Goal: Information Seeking & Learning: Find specific fact

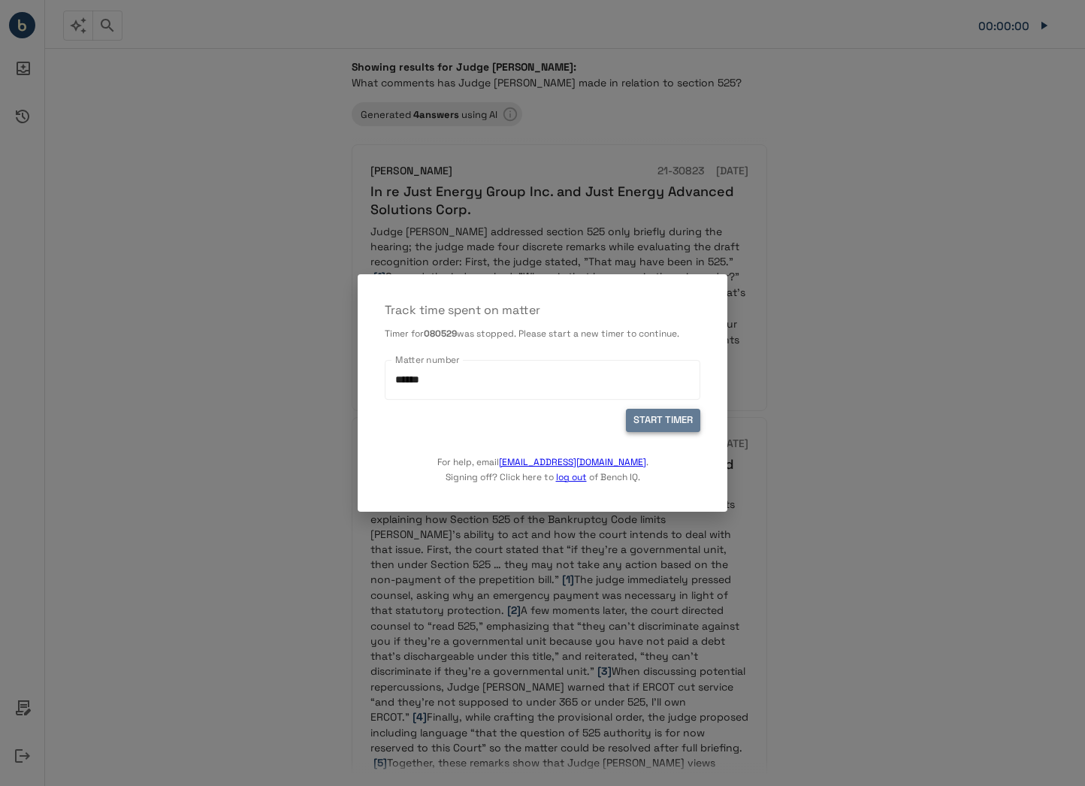
click at [677, 427] on button "START TIMER" at bounding box center [663, 420] width 74 height 23
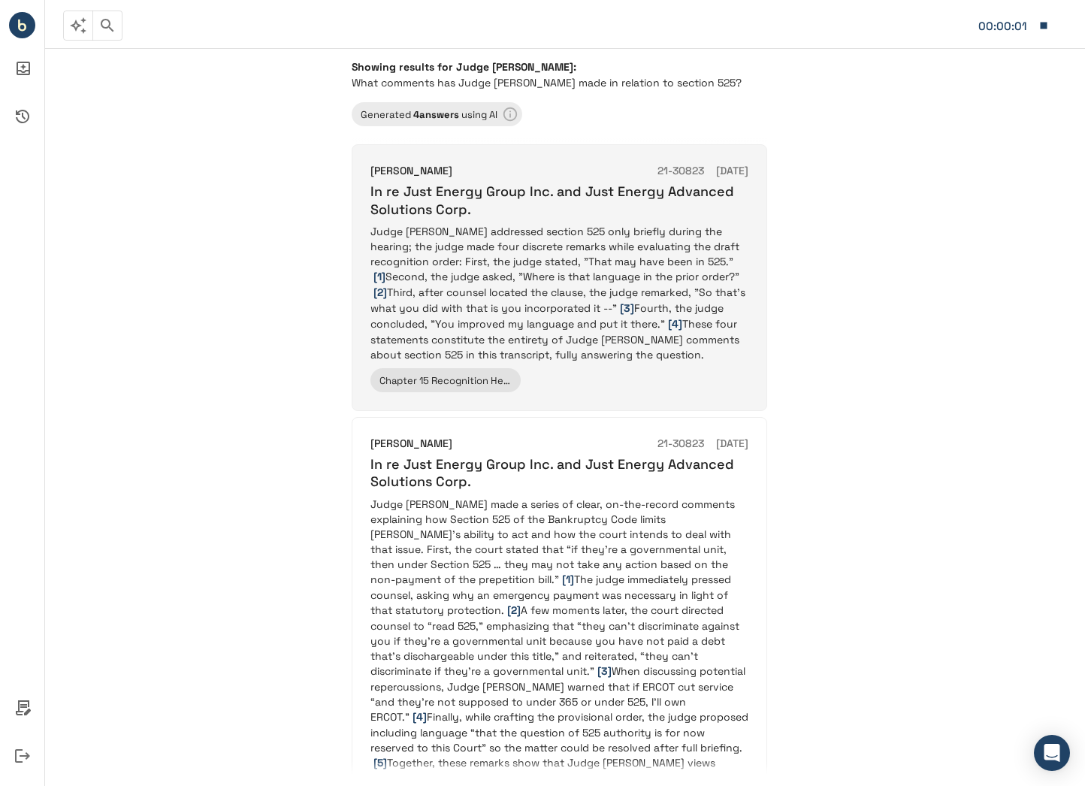
click at [532, 243] on p "Judge [PERSON_NAME] addressed section 525 only briefly during the hearing; the …" at bounding box center [560, 293] width 378 height 138
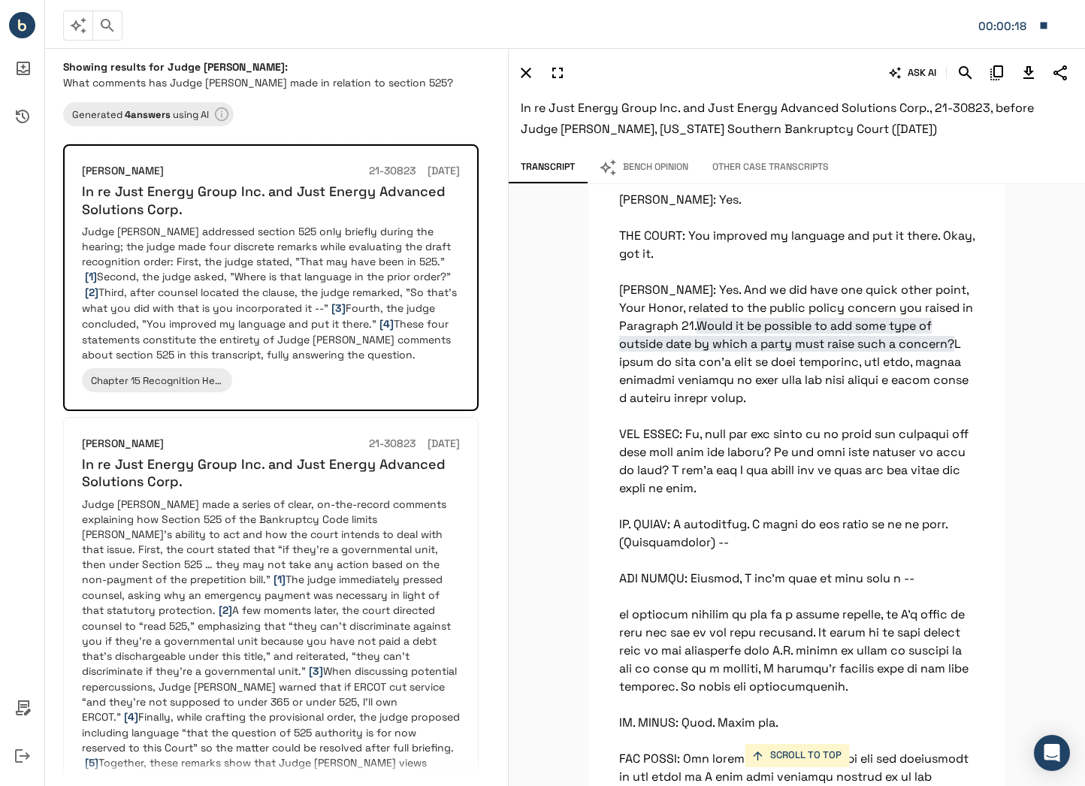
scroll to position [9923, 0]
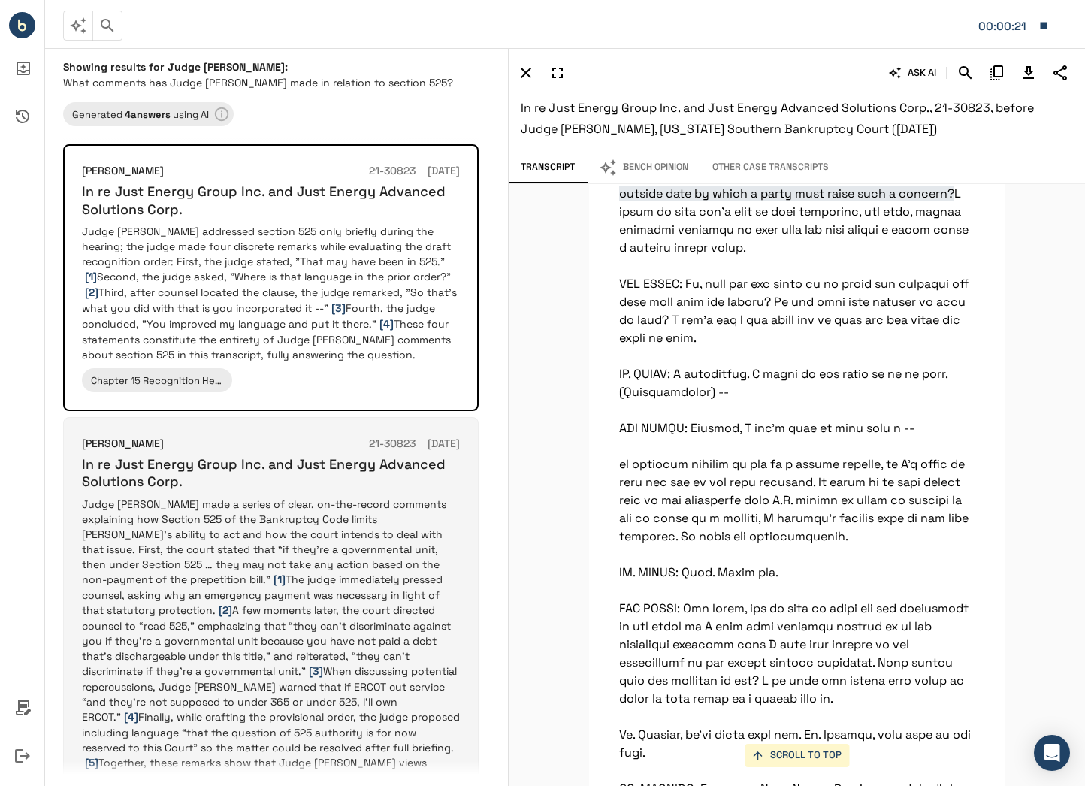
click at [294, 511] on p "Judge Isgur made a series of clear, on-the-record comments explaining how Secti…" at bounding box center [271, 656] width 378 height 319
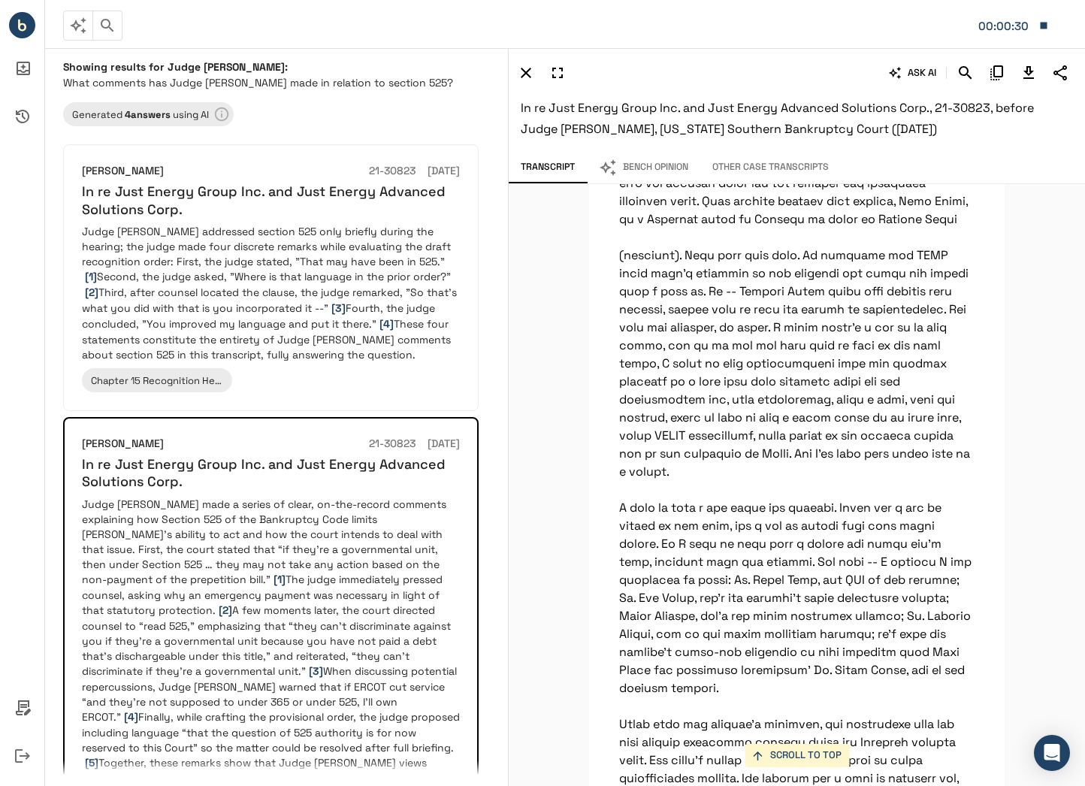
scroll to position [1428, 0]
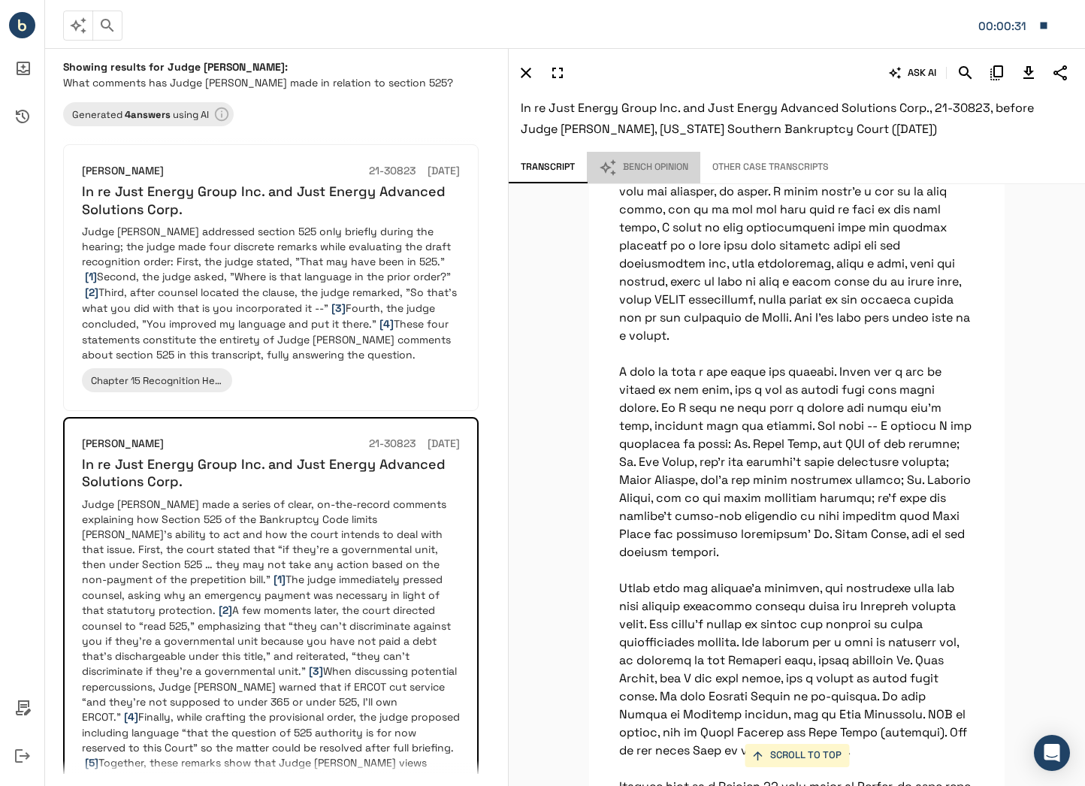
click at [666, 167] on button "Bench Opinion" at bounding box center [644, 168] width 114 height 32
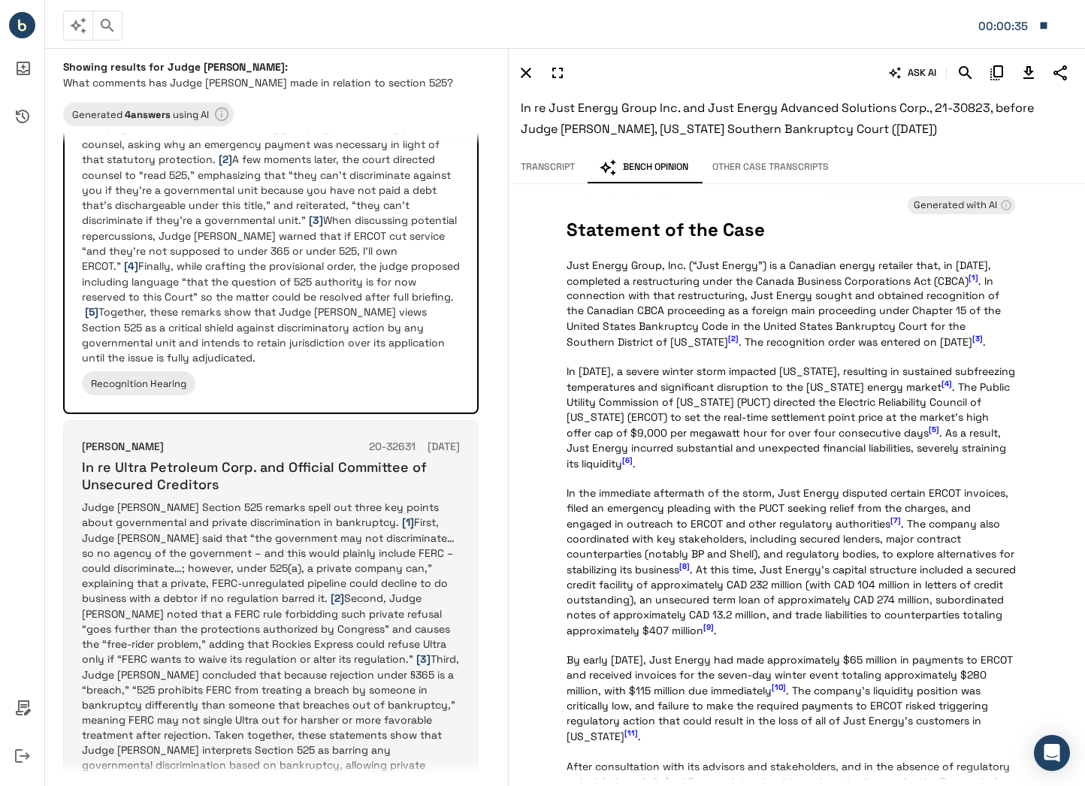
scroll to position [526, 0]
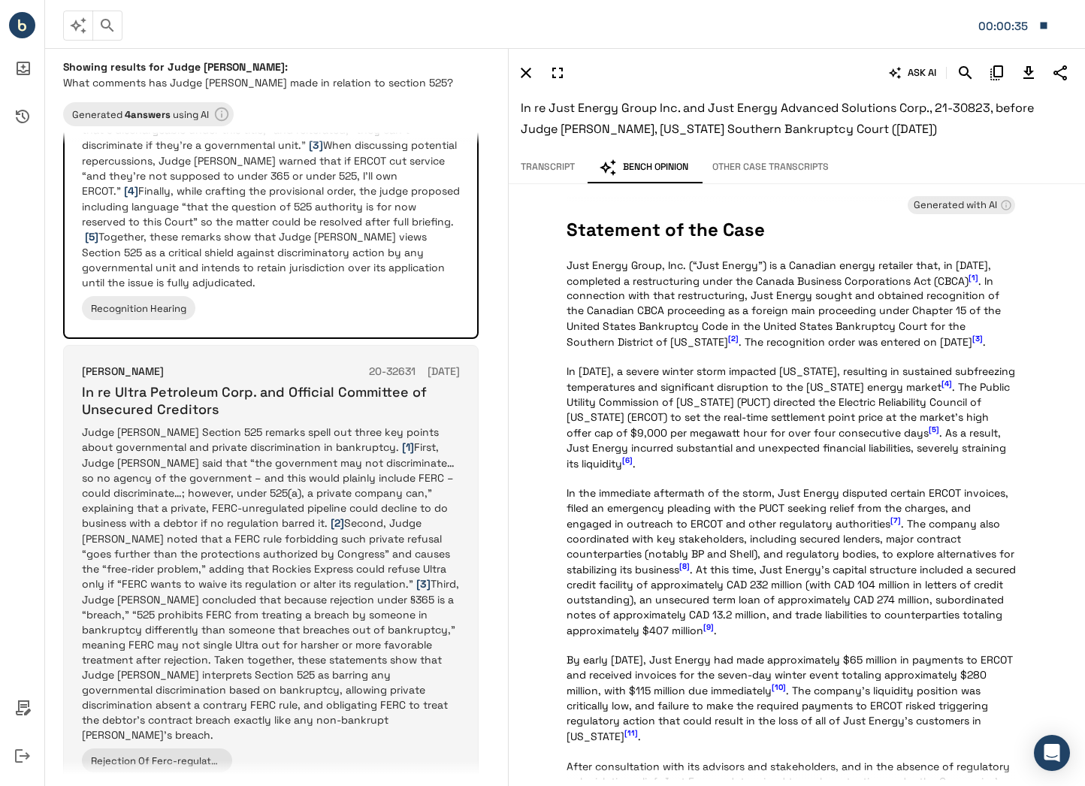
click at [358, 522] on p "Judge Isgur’s Section 525 remarks spell out three key points about governmental…" at bounding box center [271, 584] width 378 height 318
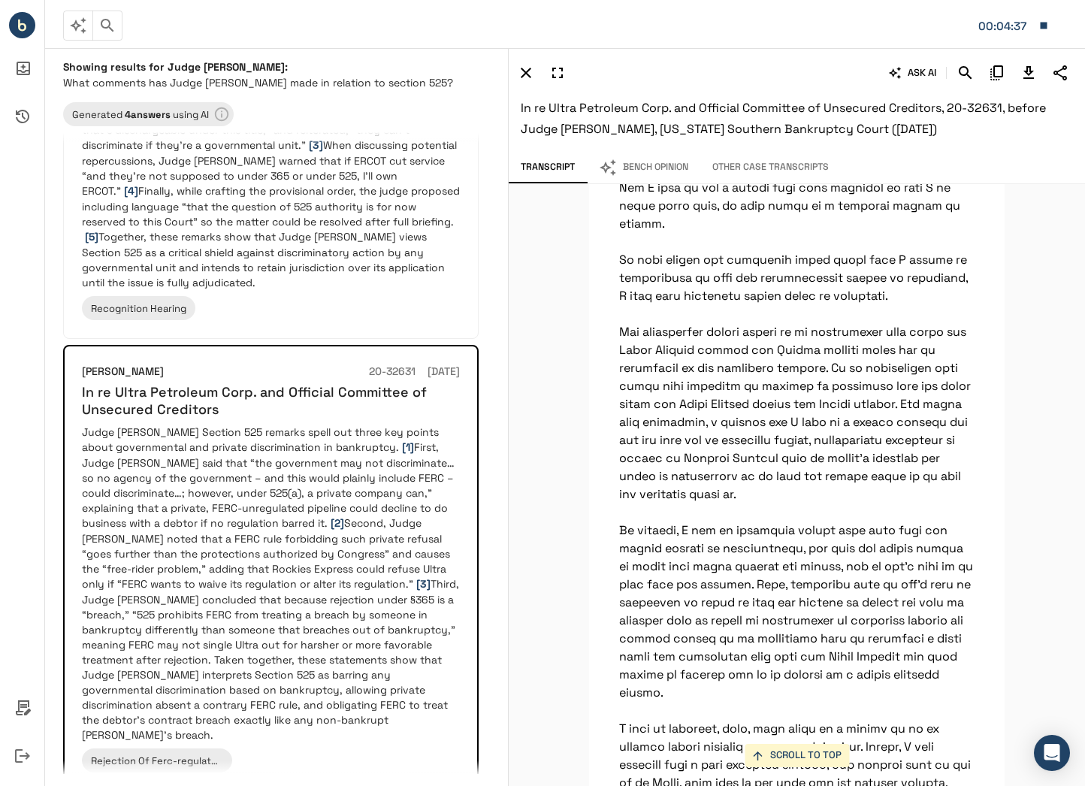
scroll to position [44621, 0]
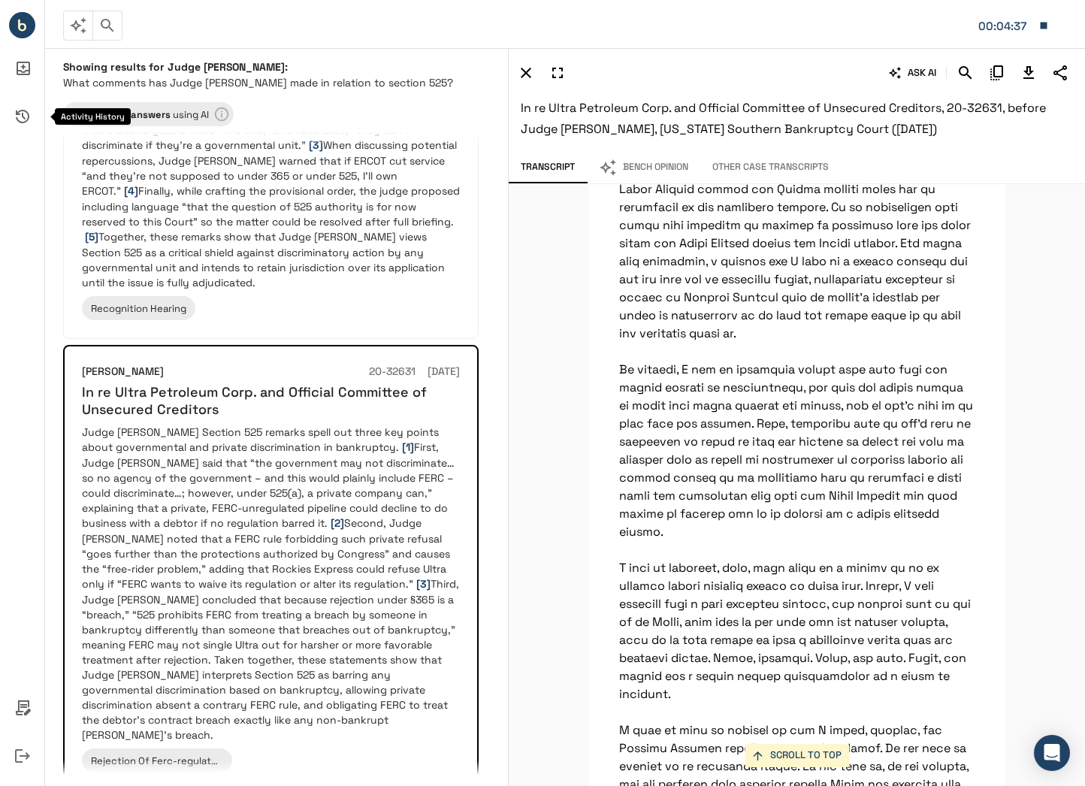
click at [14, 113] on icon "Activity History" at bounding box center [23, 116] width 36 height 36
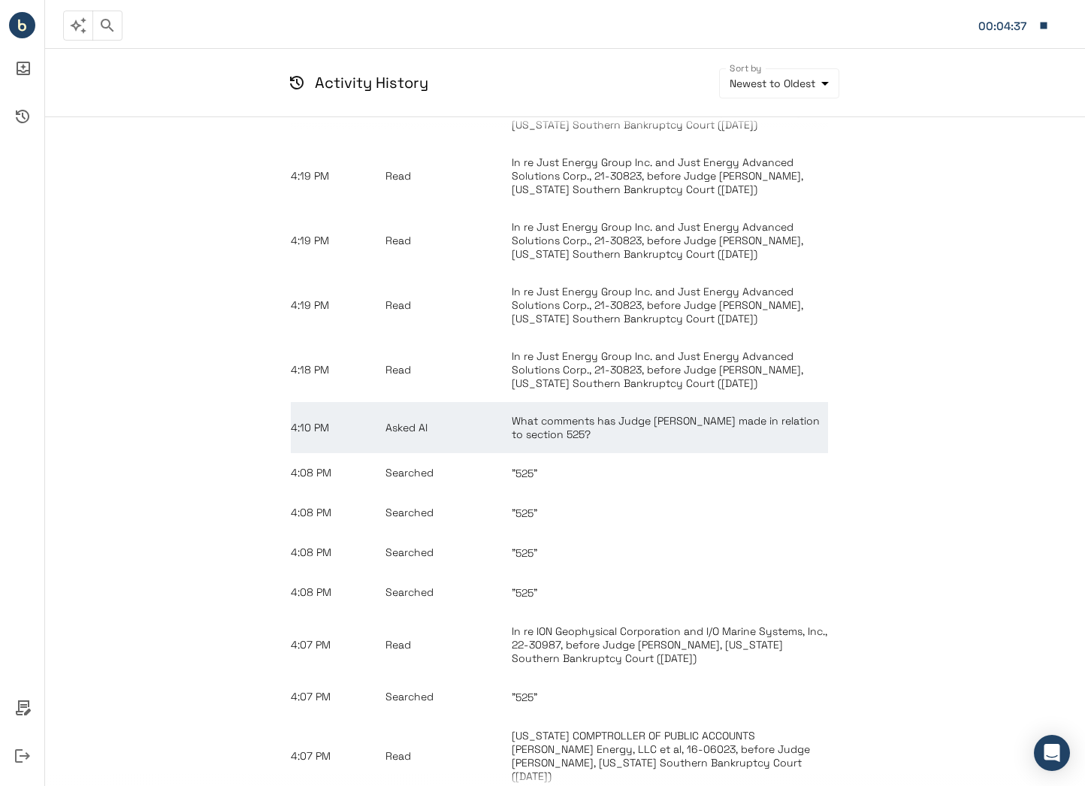
scroll to position [226, 0]
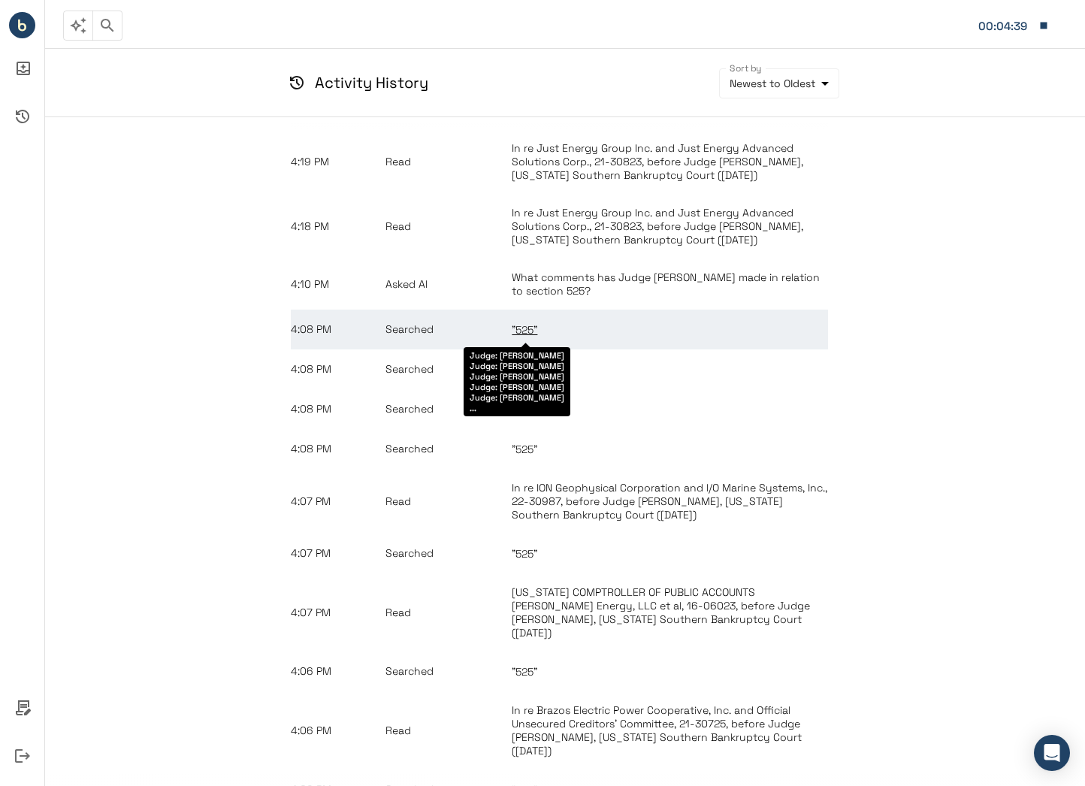
click at [532, 326] on span ""525"" at bounding box center [525, 330] width 26 height 14
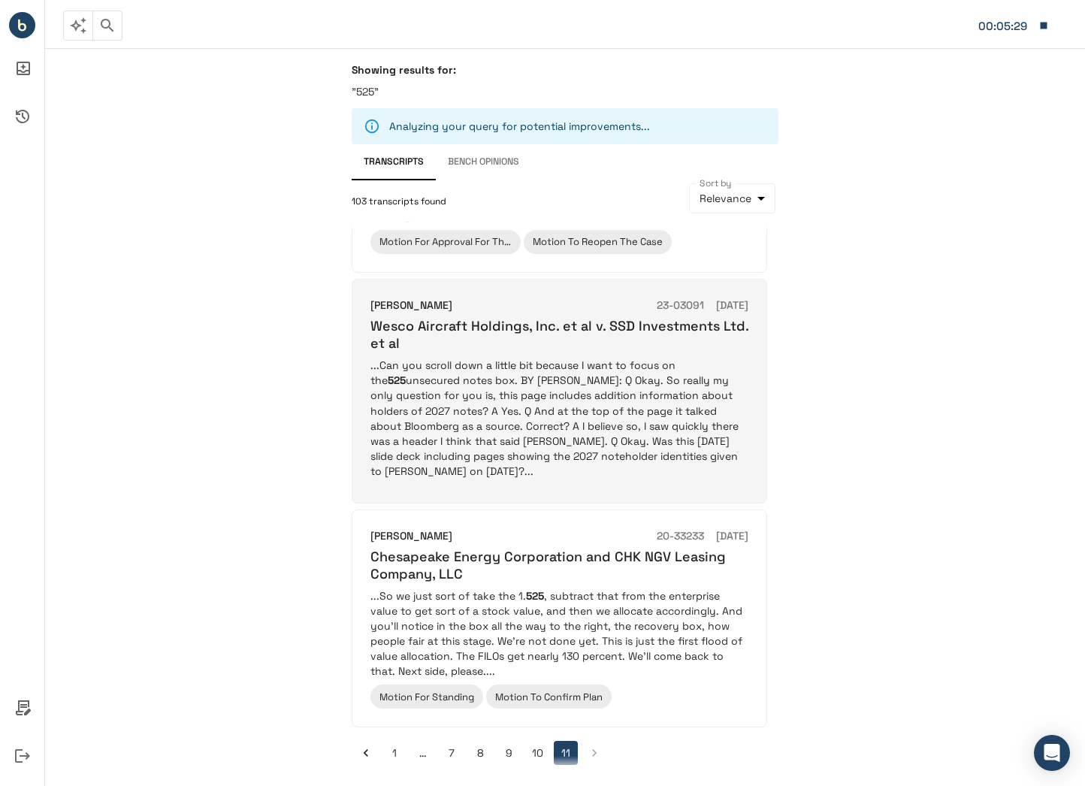
scroll to position [202, 0]
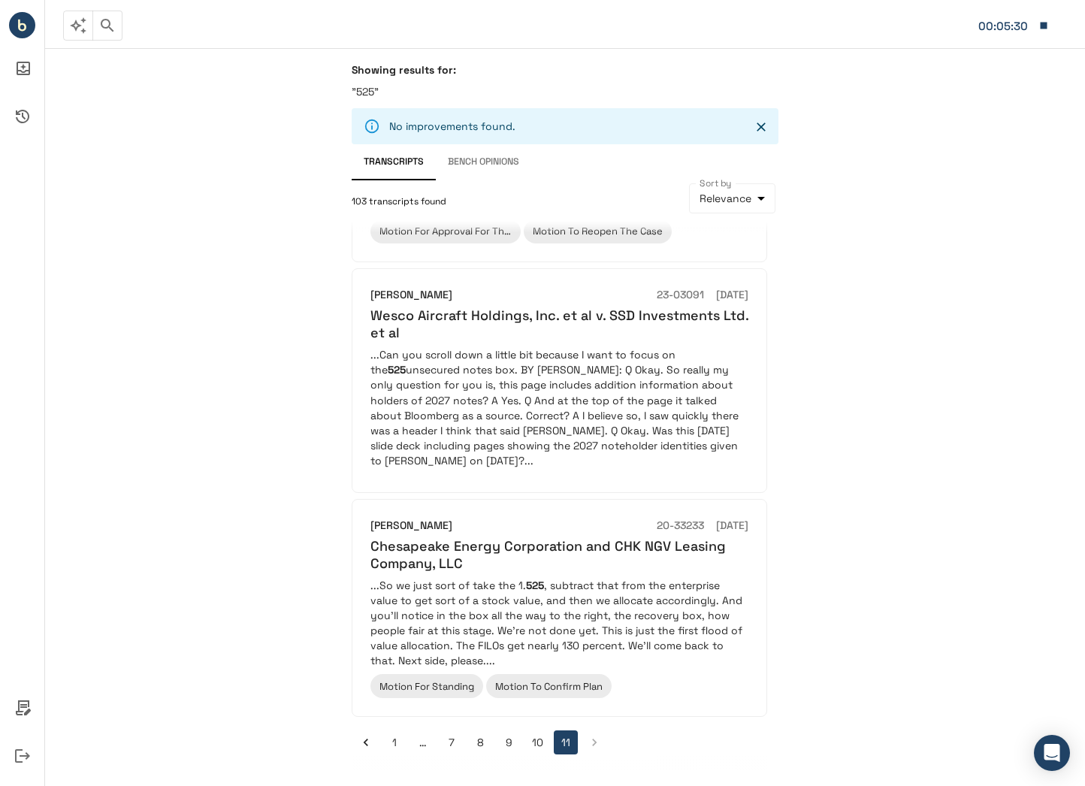
click at [392, 743] on button "1" at bounding box center [395, 743] width 24 height 24
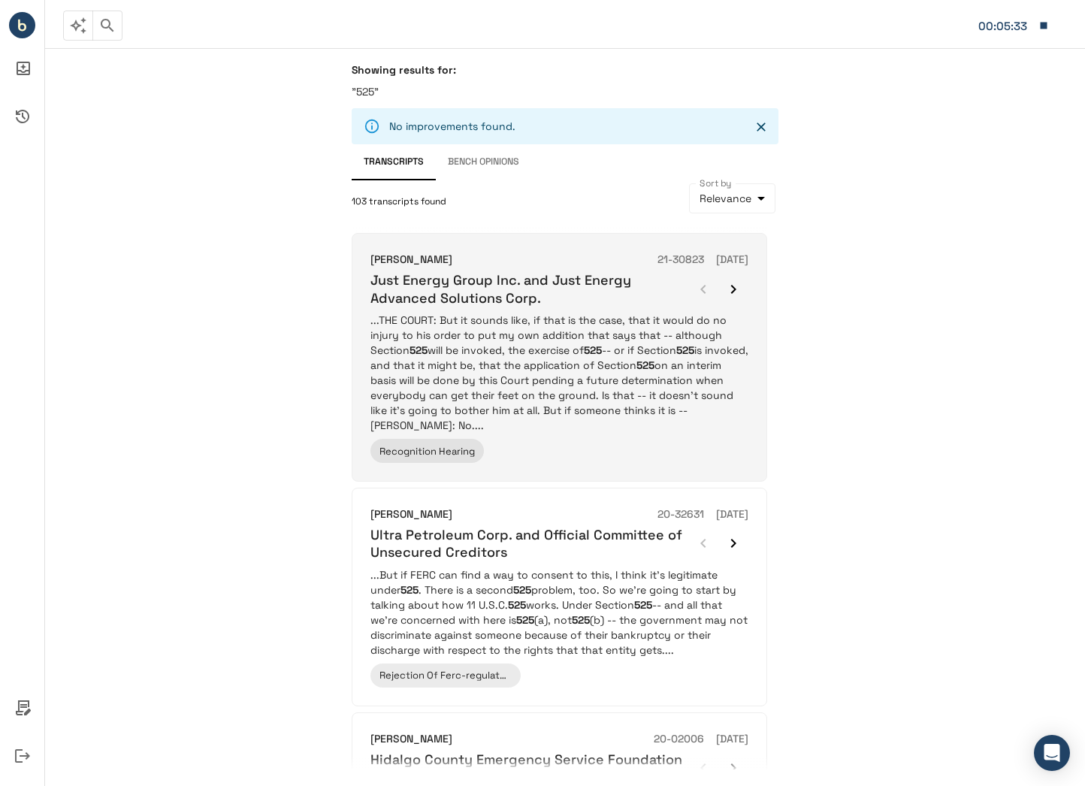
click at [522, 370] on p "...THE COURT: But it sounds like, if that is the case, that it would do no inju…" at bounding box center [560, 373] width 378 height 120
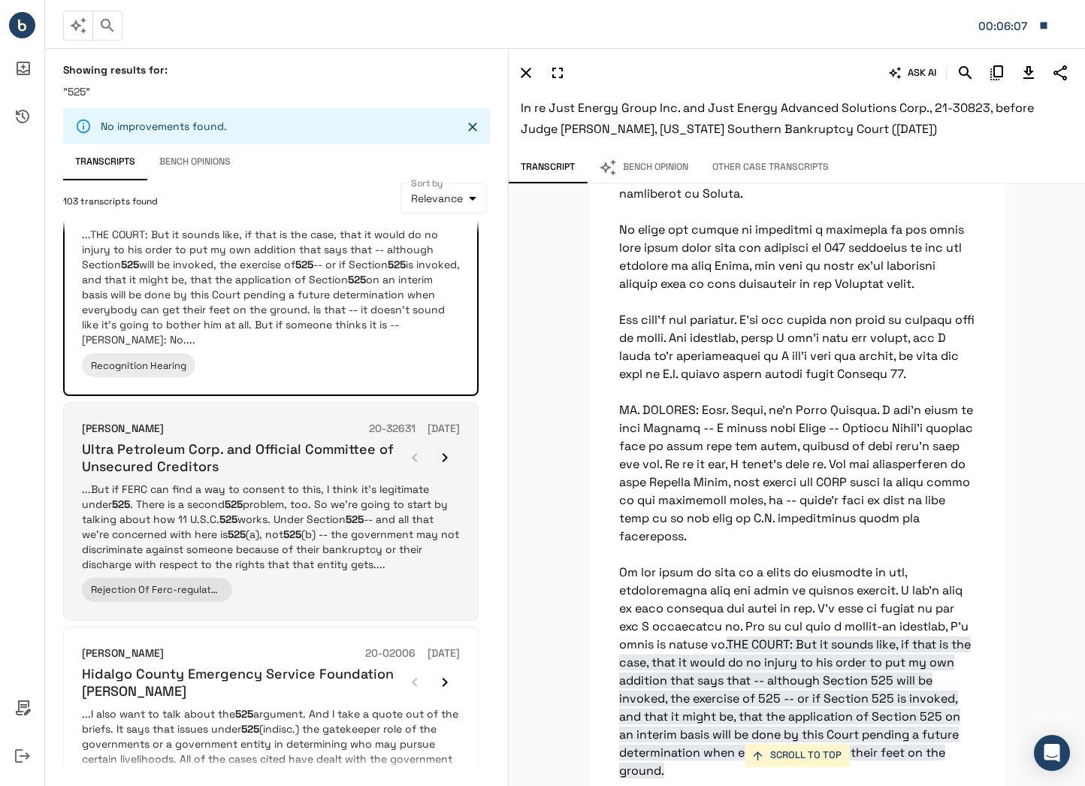
scroll to position [226, 0]
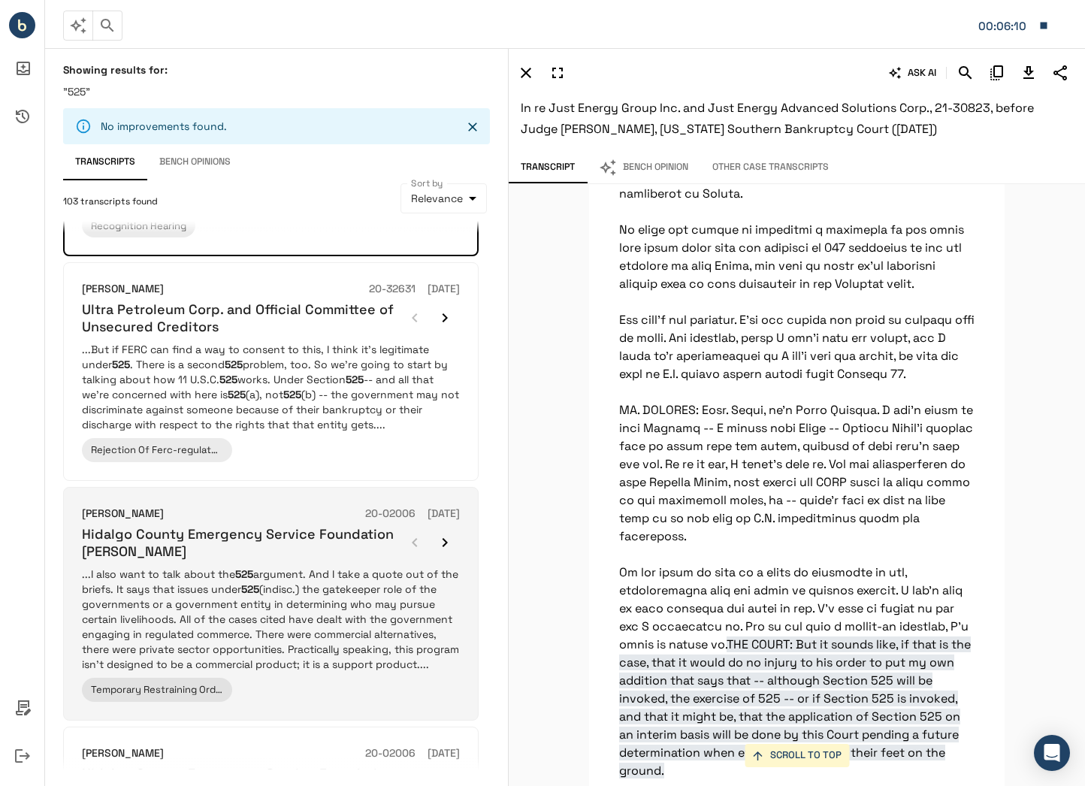
click at [321, 627] on p "...I also want to talk about the 525 argument. And I take a quote out of the br…" at bounding box center [271, 619] width 378 height 105
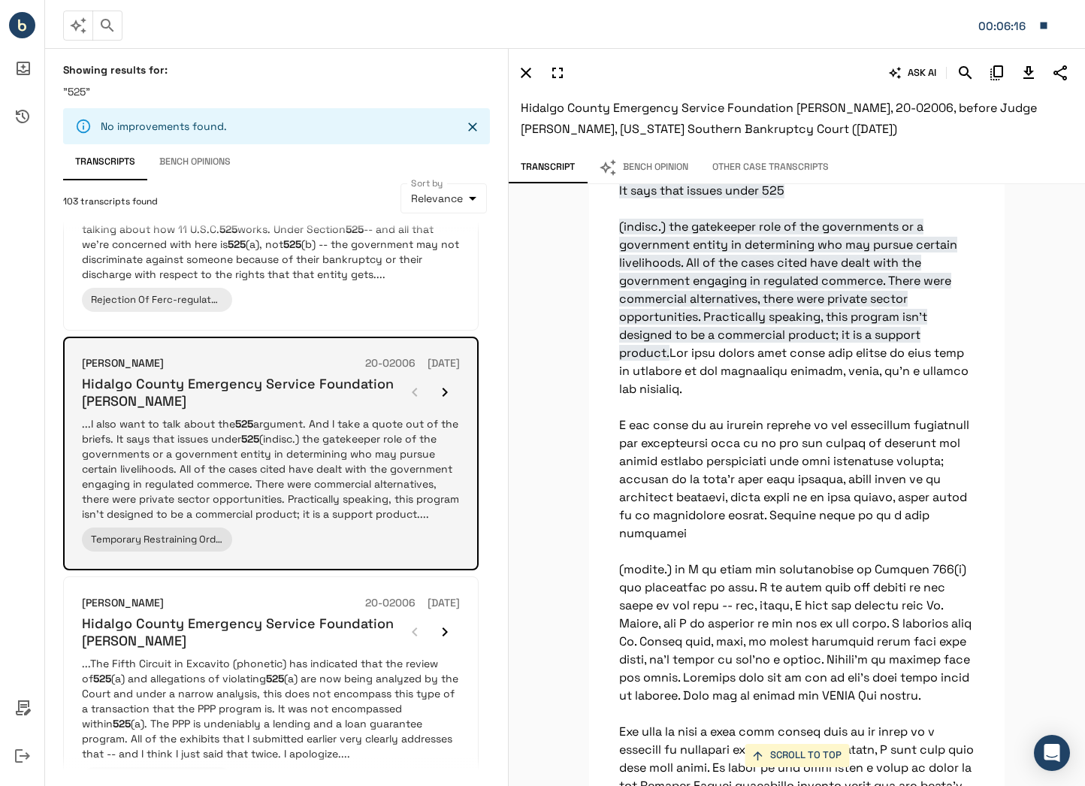
scroll to position [526, 0]
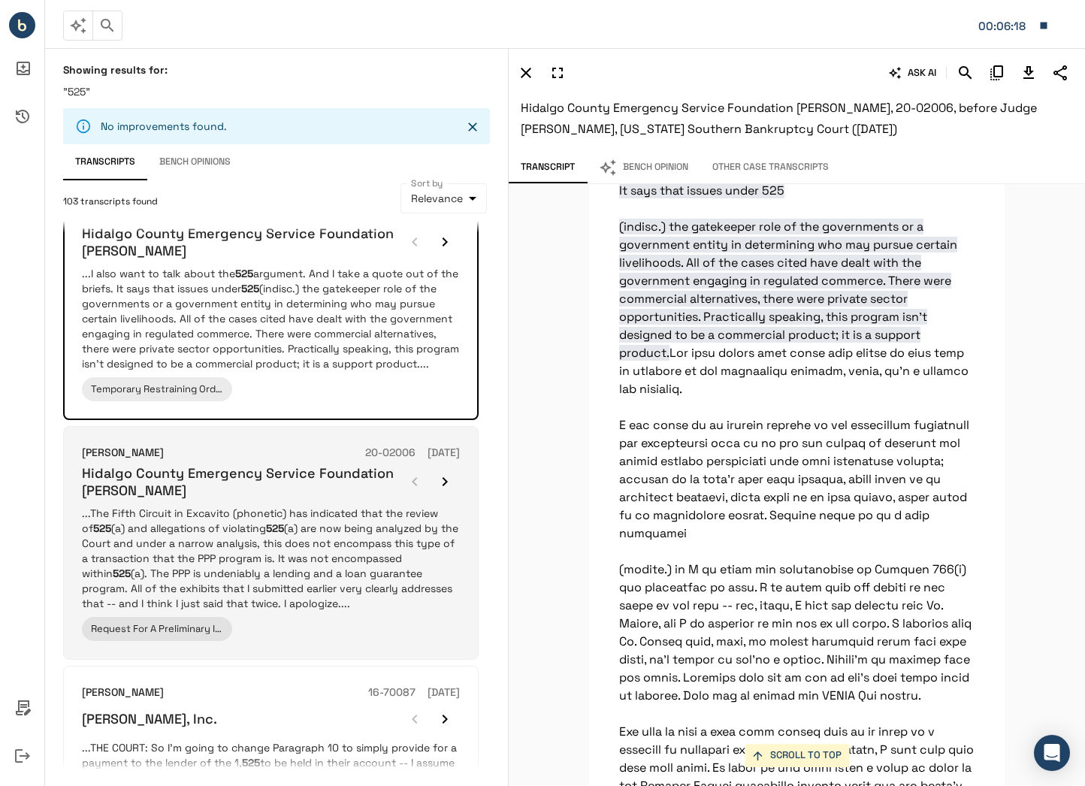
click at [223, 575] on p "...The Fifth Circuit in Excavito (phonetic) has indicated that the review of 52…" at bounding box center [271, 558] width 378 height 105
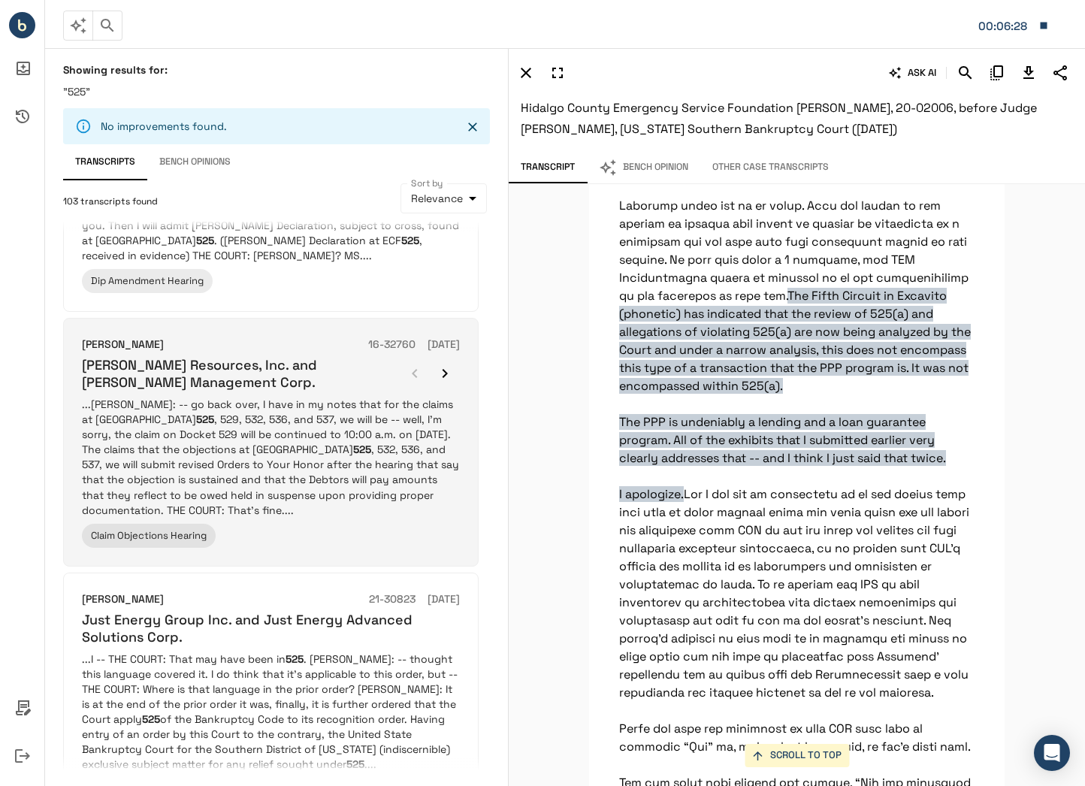
scroll to position [1503, 0]
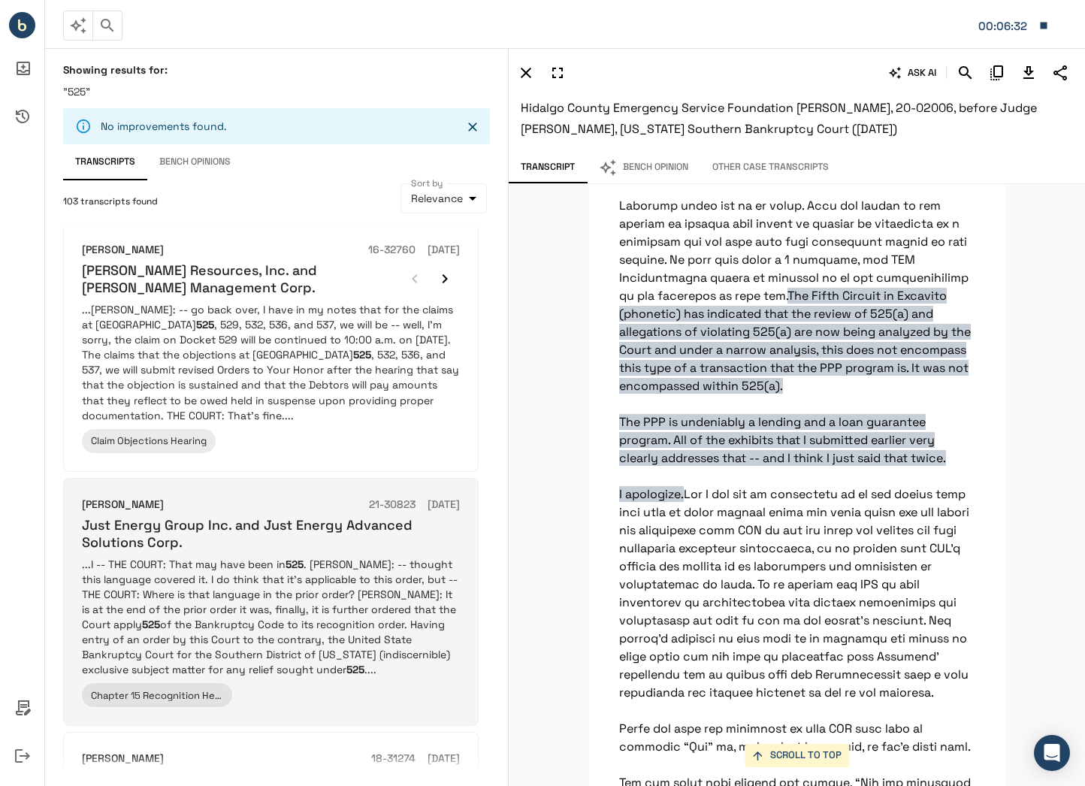
click at [389, 637] on p "...I -- THE COURT: That may have been in 525 . [PERSON_NAME]: -- thought this l…" at bounding box center [271, 617] width 378 height 120
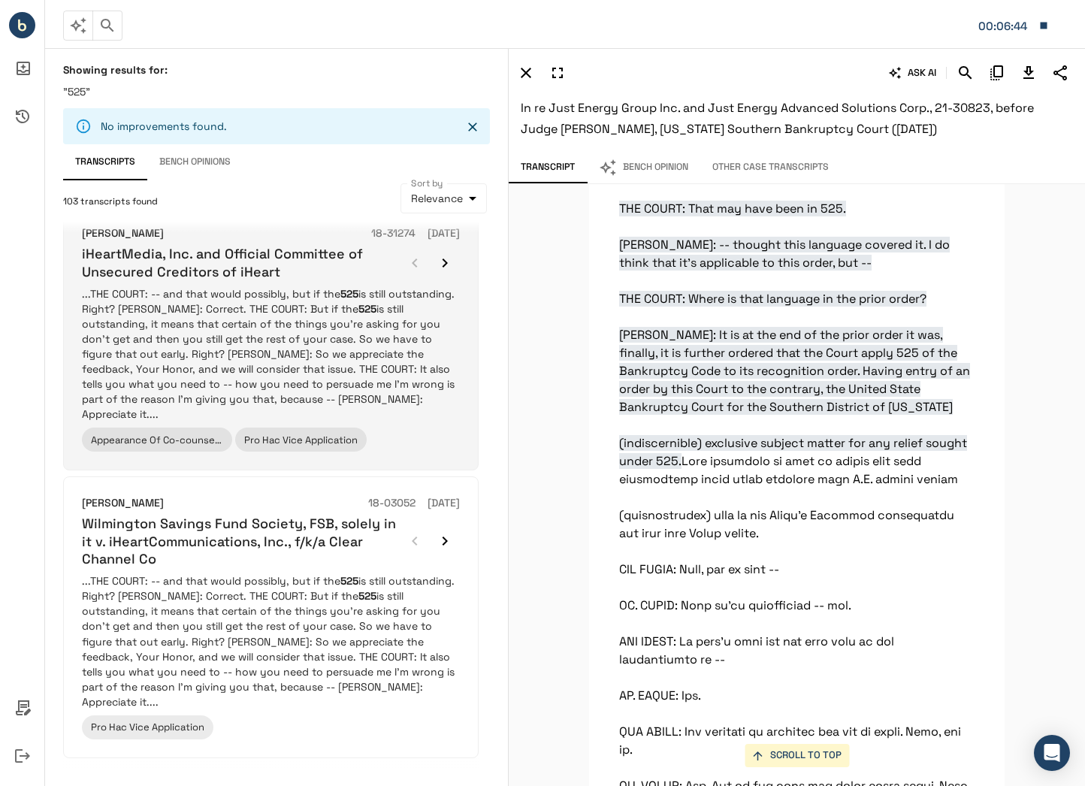
scroll to position [2030, 0]
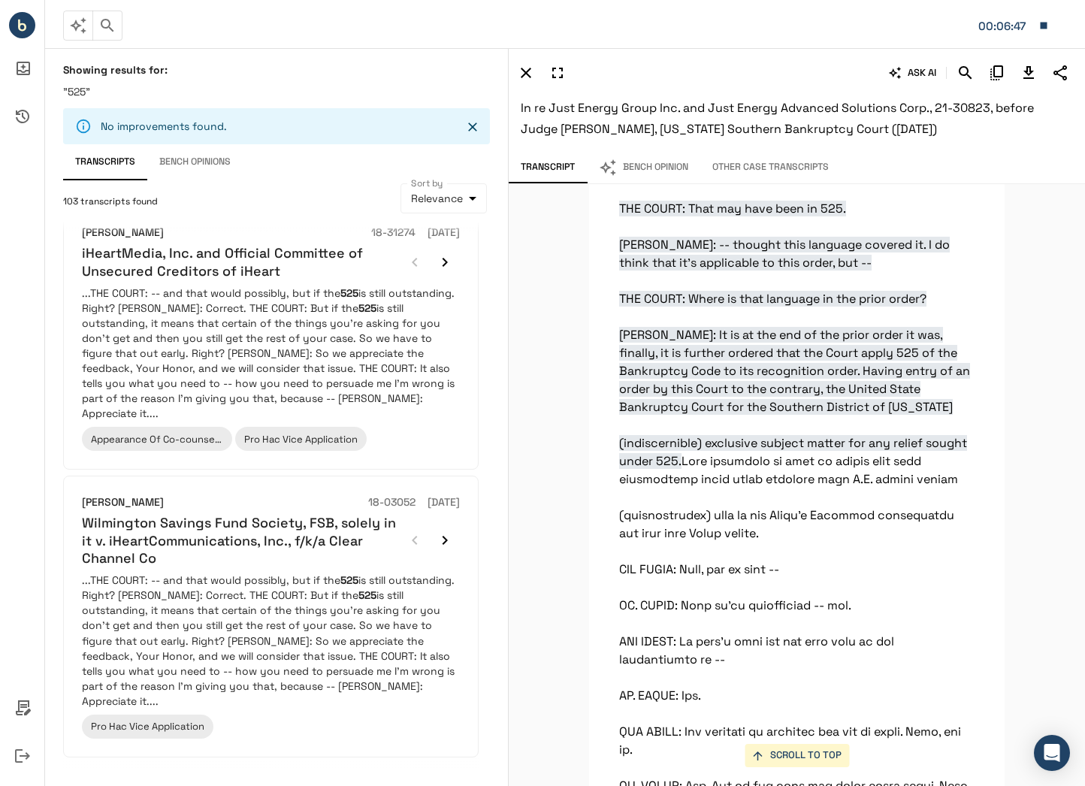
click at [125, 771] on button "2" at bounding box center [135, 783] width 24 height 24
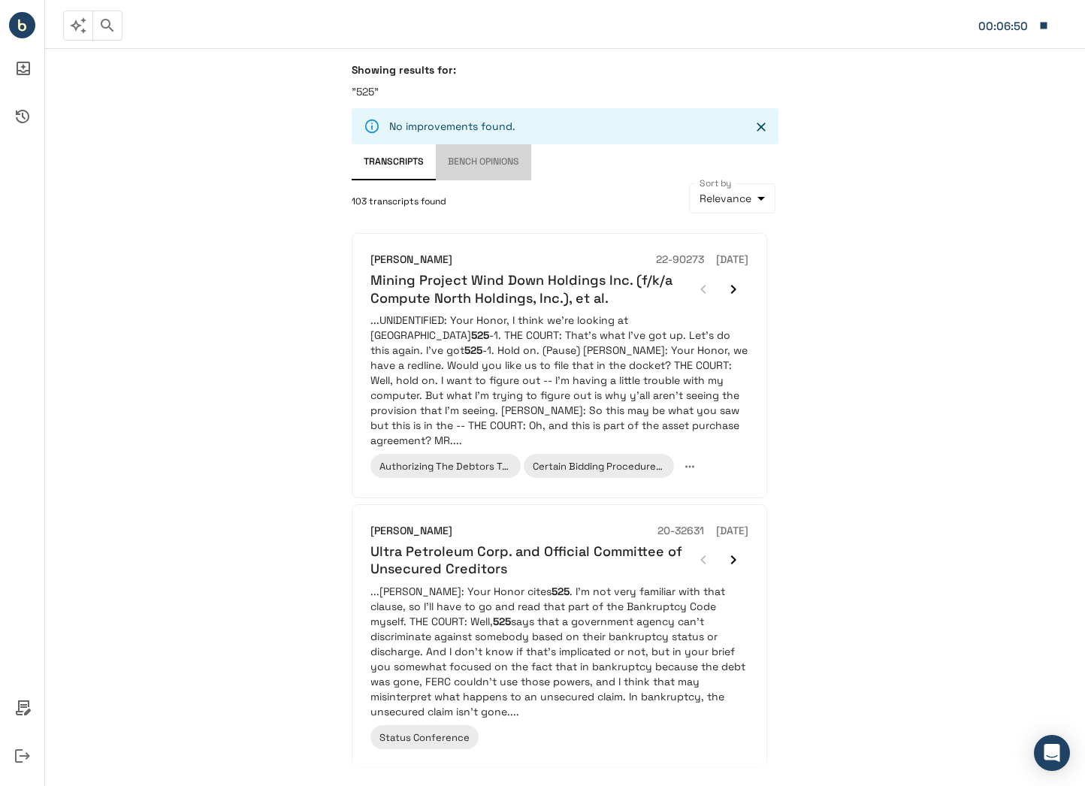
click at [468, 165] on button "Bench Opinions" at bounding box center [483, 162] width 95 height 36
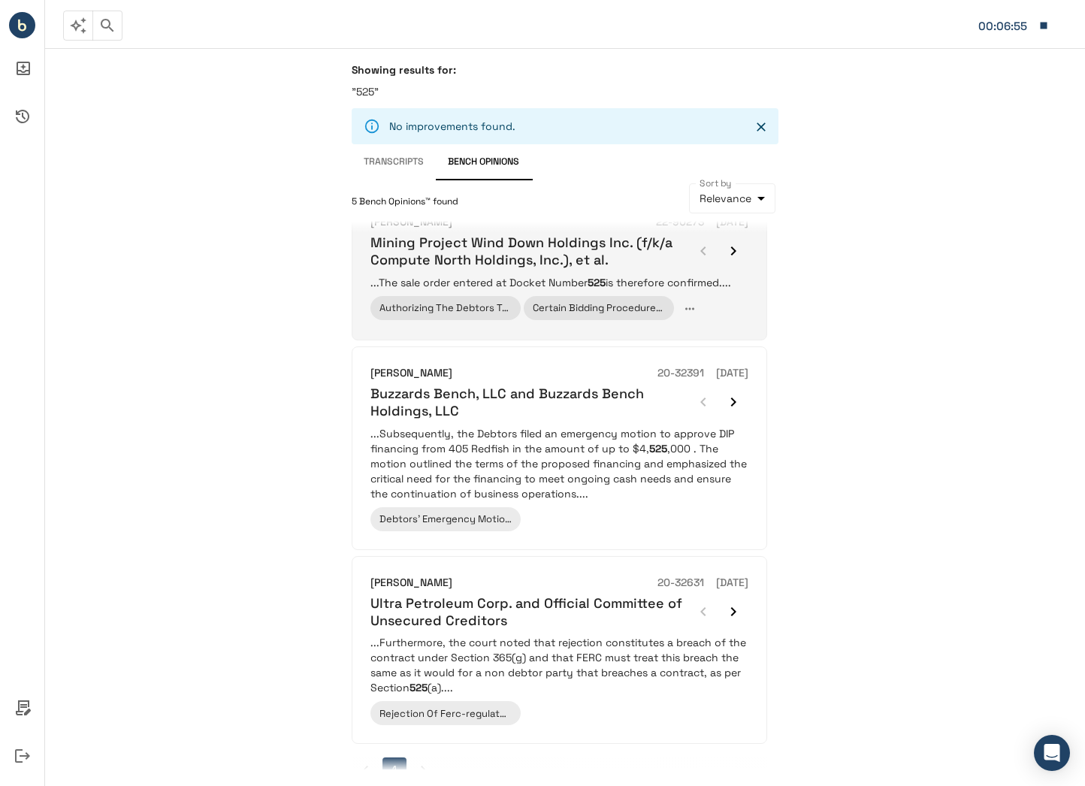
scroll to position [449, 0]
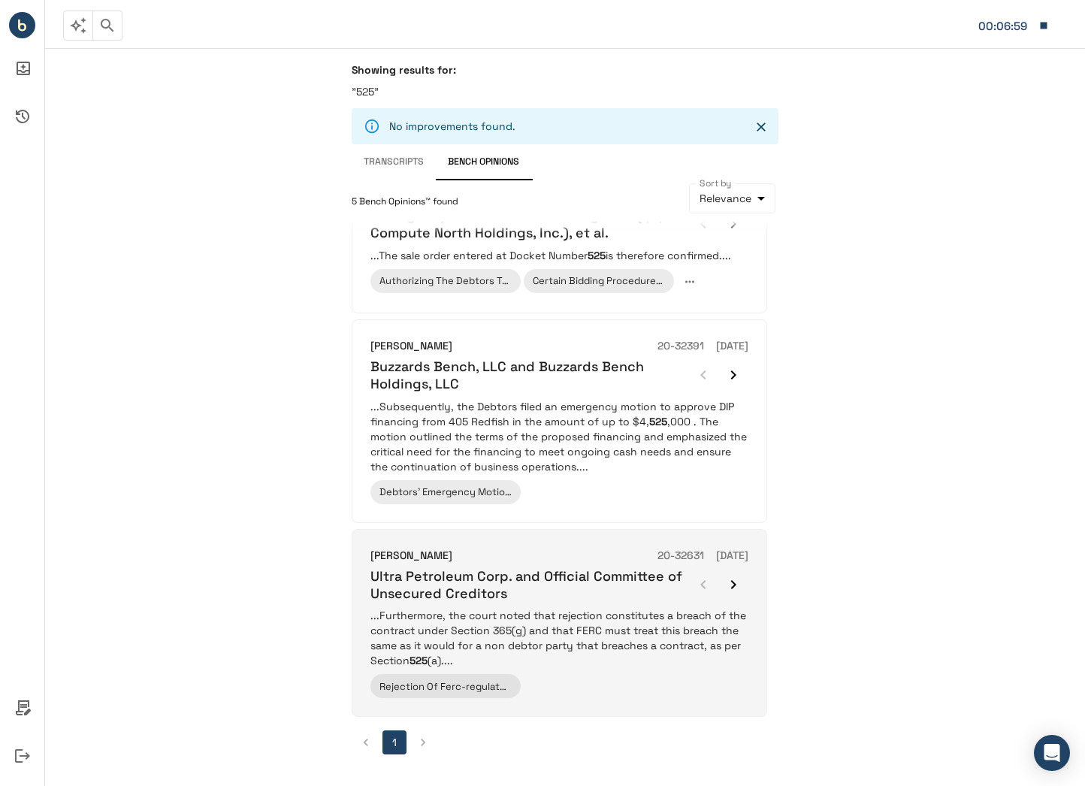
click at [477, 613] on p "...Furthermore, the court noted that rejection constitutes a breach of the cont…" at bounding box center [560, 638] width 378 height 60
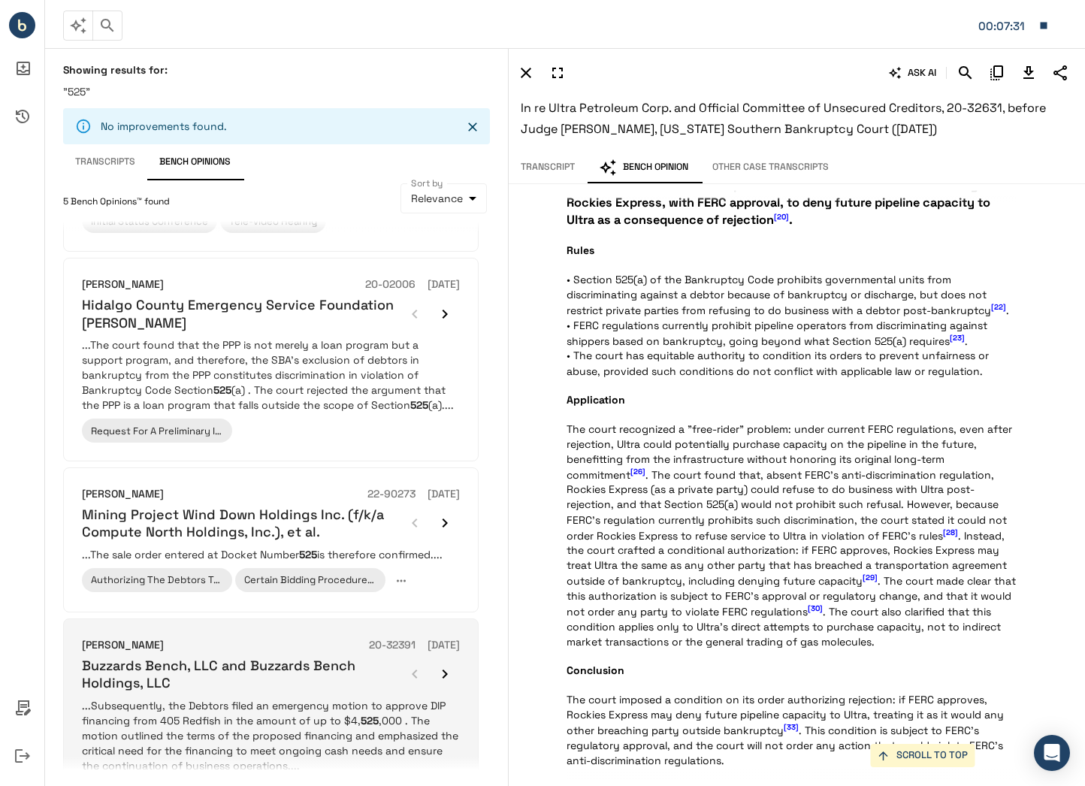
scroll to position [148, 0]
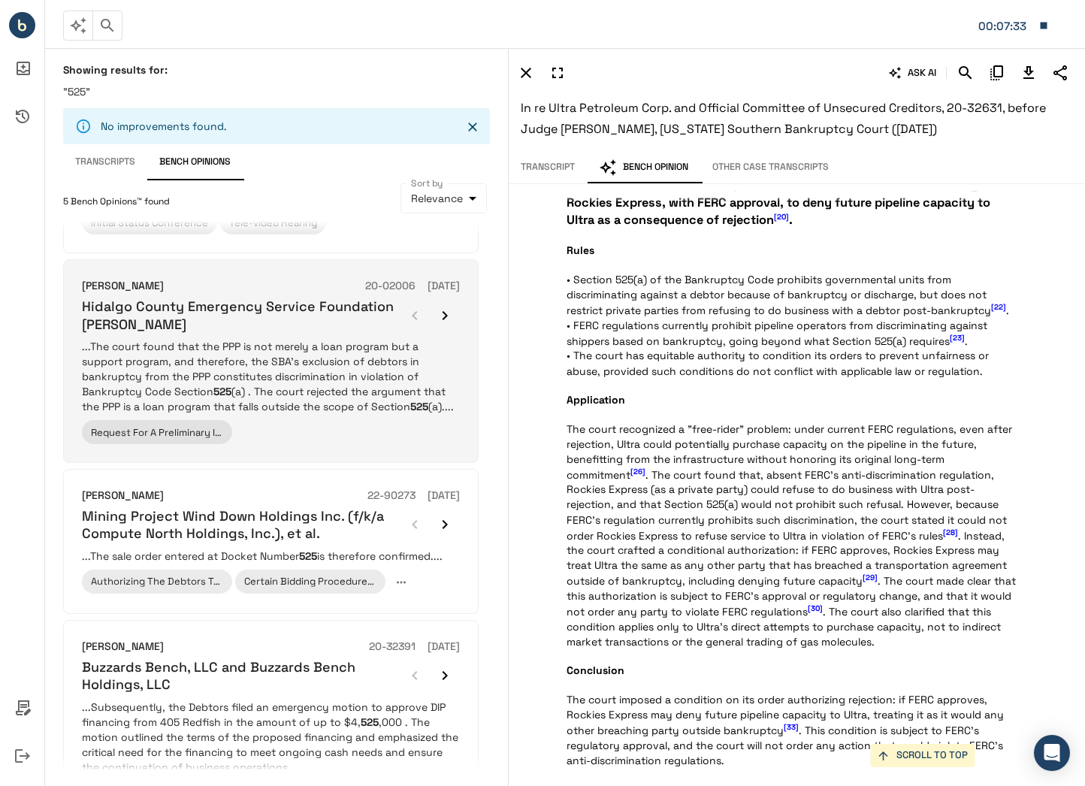
click at [298, 363] on p "...The court found that the PPP is not merely a loan program but a support prog…" at bounding box center [271, 376] width 378 height 75
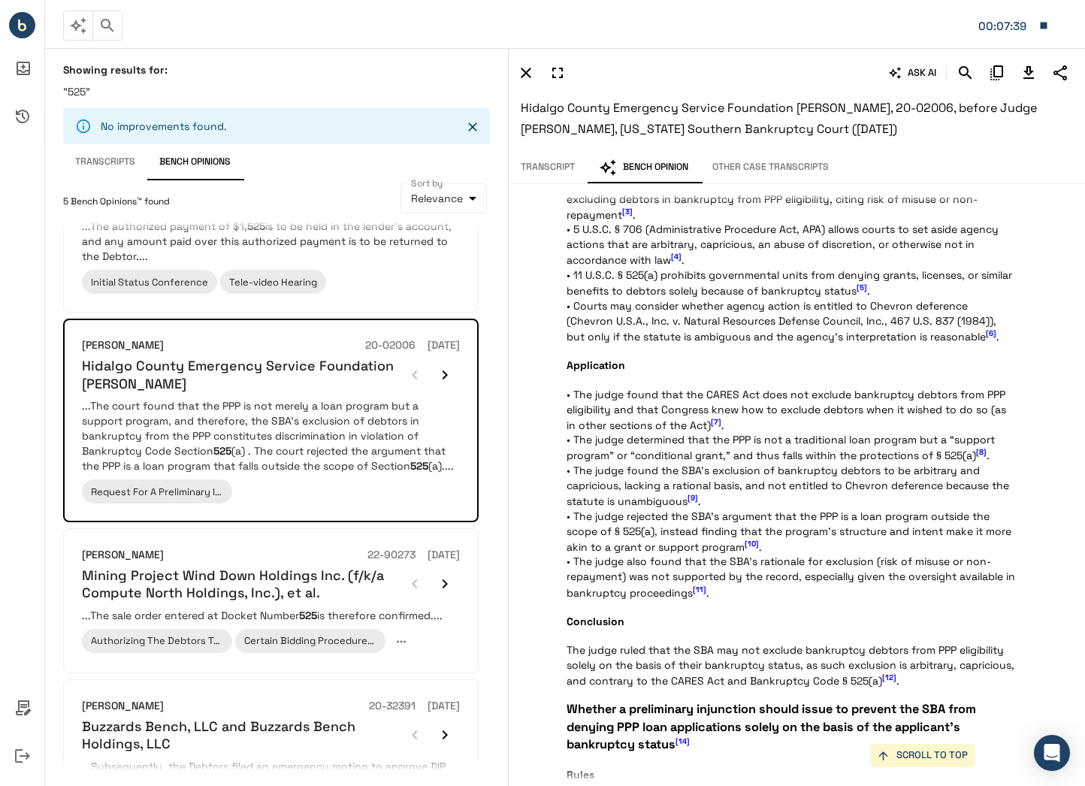
scroll to position [73, 0]
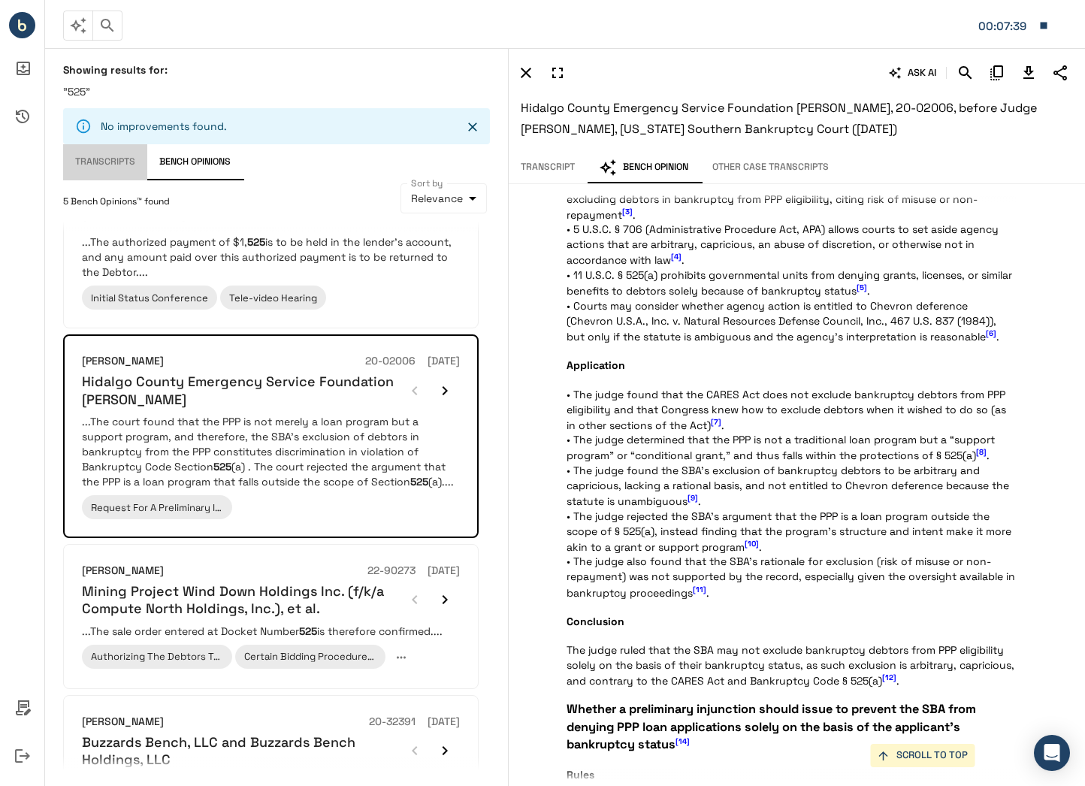
click at [126, 158] on button "Transcripts" at bounding box center [105, 162] width 84 height 36
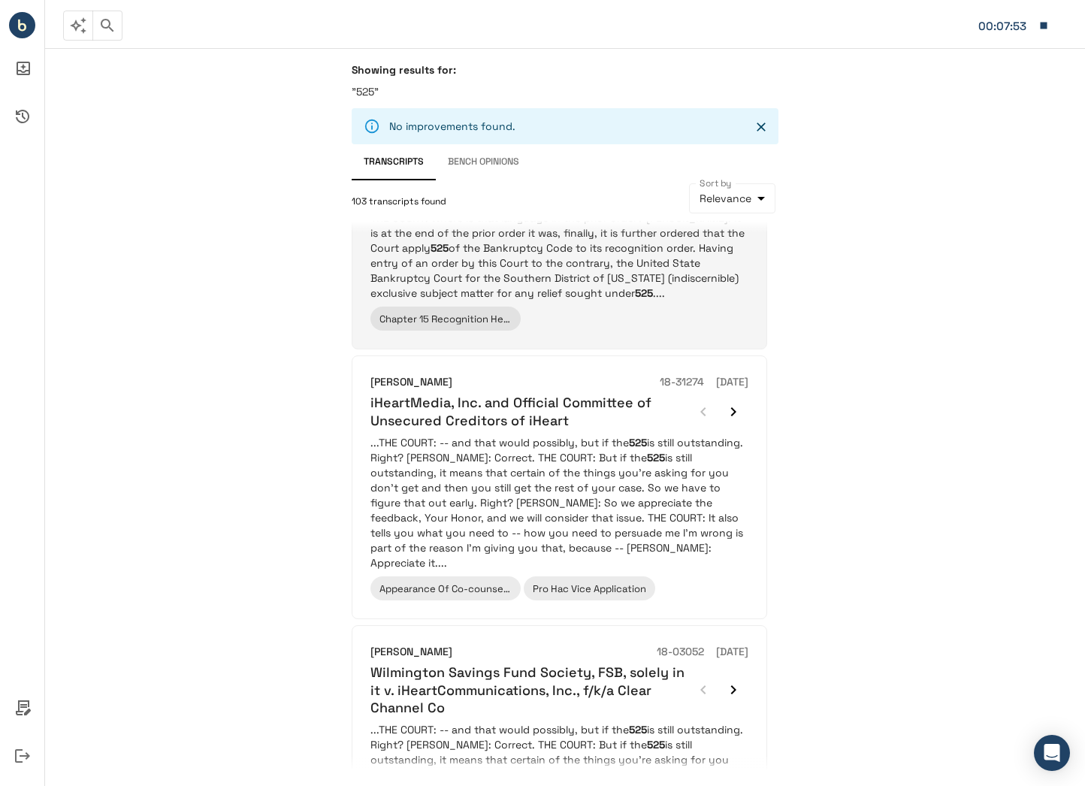
scroll to position [2039, 0]
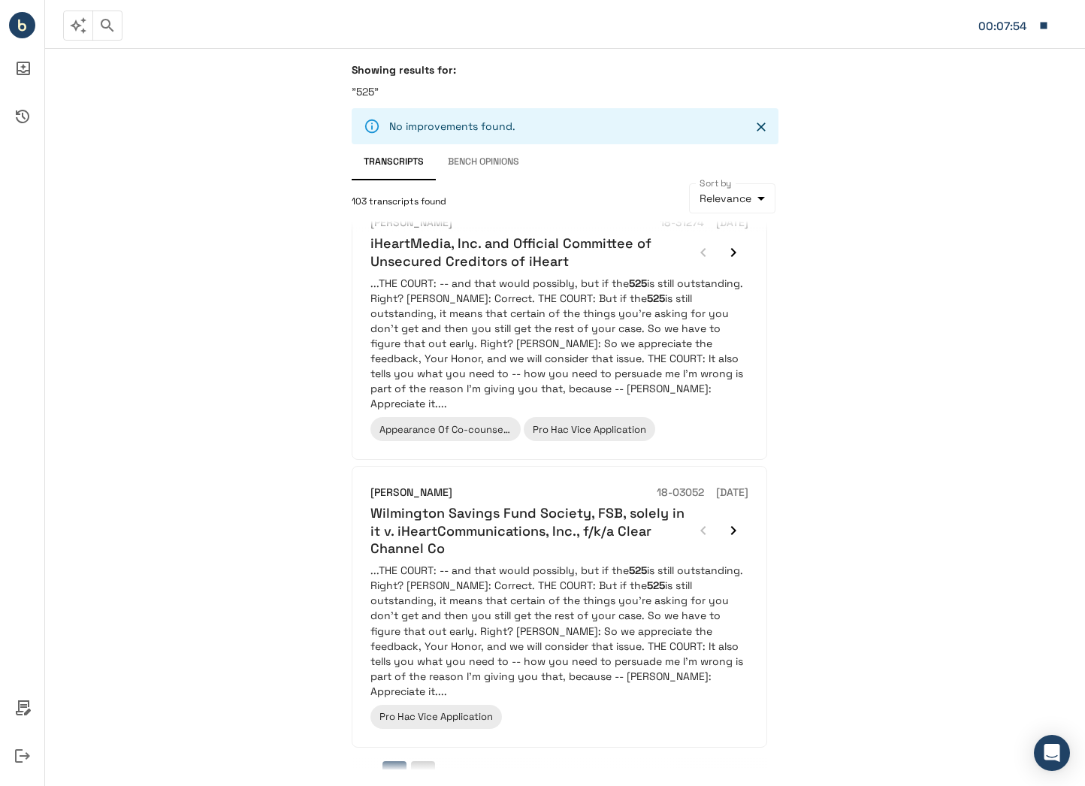
click at [424, 761] on button "2" at bounding box center [423, 773] width 24 height 24
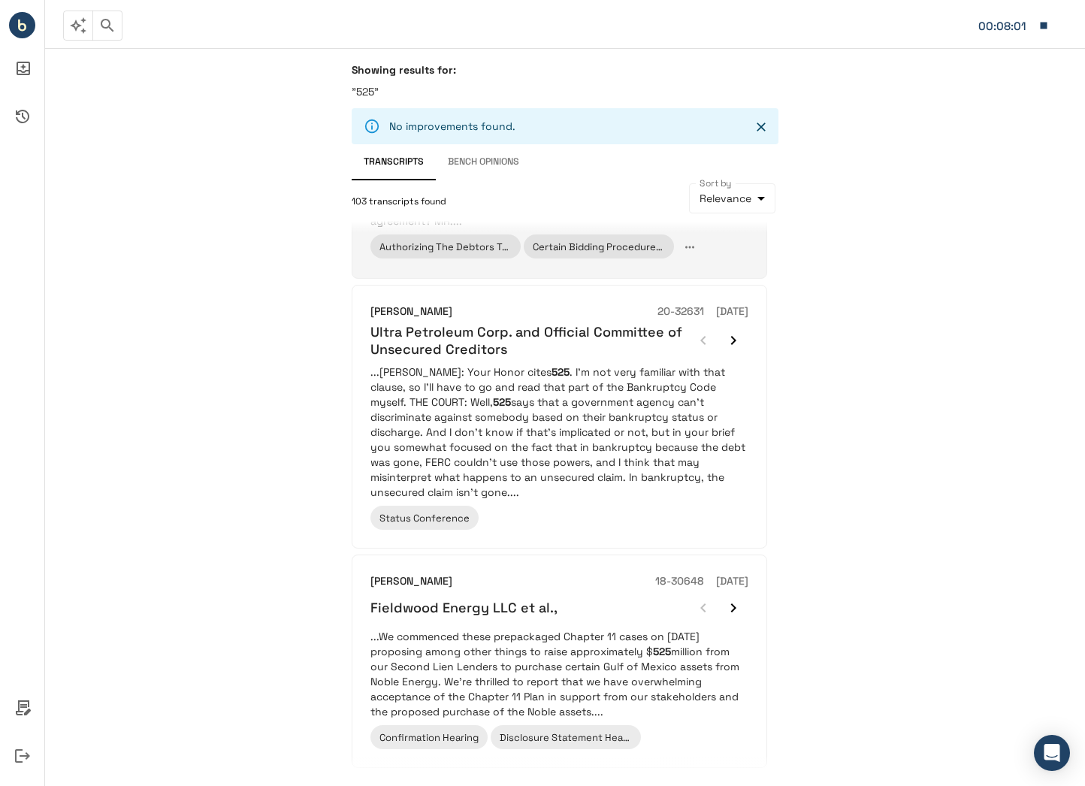
scroll to position [226, 0]
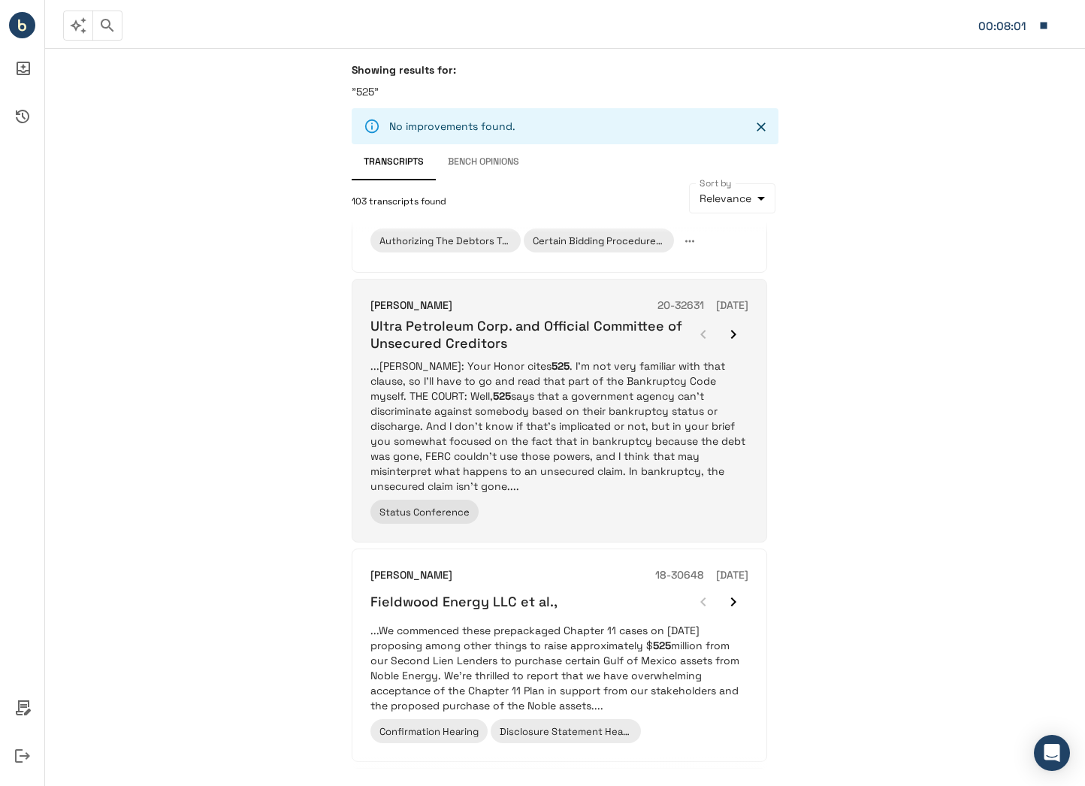
click at [610, 436] on p "...[PERSON_NAME]: Your Honor cites 525 . I'm not very familiar with that clause…" at bounding box center [560, 426] width 378 height 135
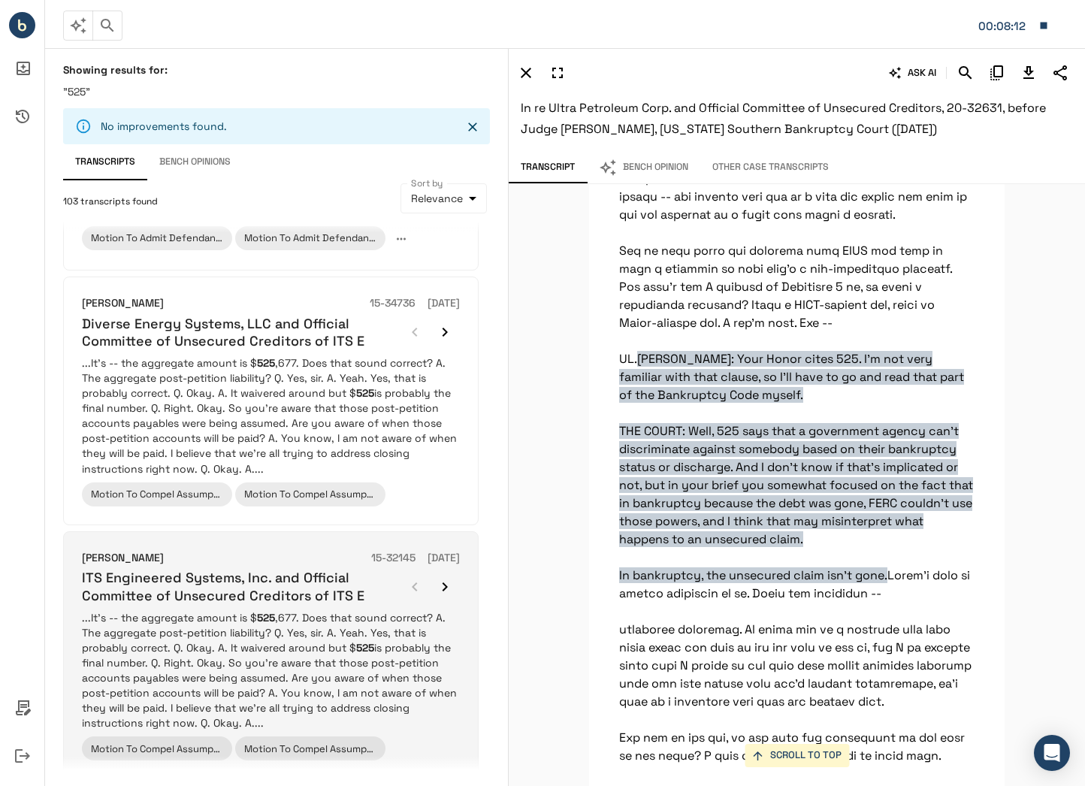
scroll to position [1976, 0]
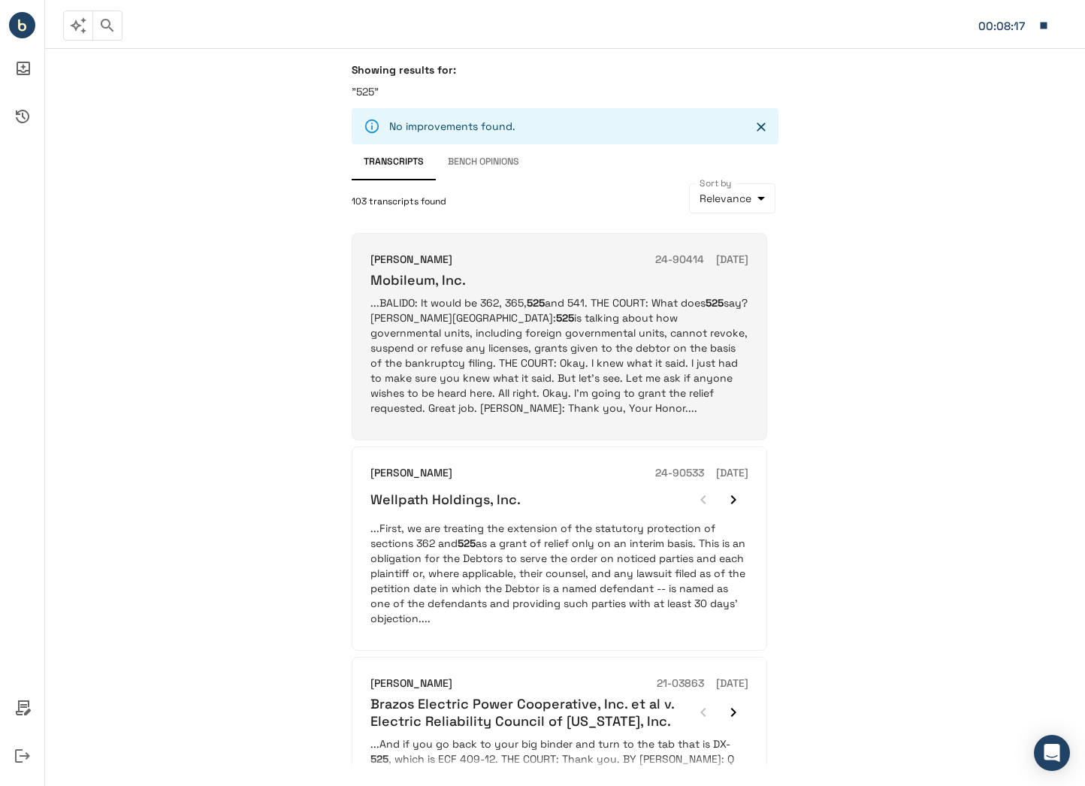
click at [607, 347] on p "...BALIDO: It would be 362, 365, 525 and 541. THE COURT: What does 525 say? [PE…" at bounding box center [560, 355] width 378 height 120
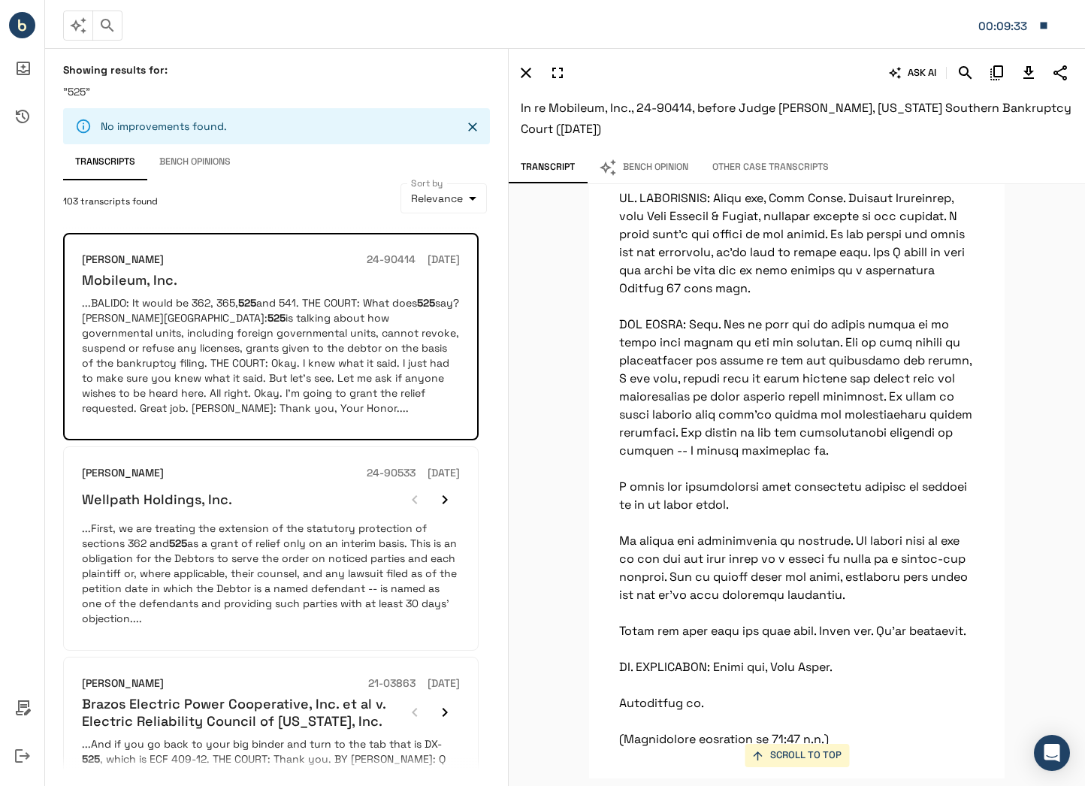
scroll to position [31893, 0]
click at [1029, 71] on icon "Download Transcript" at bounding box center [1029, 73] width 18 height 18
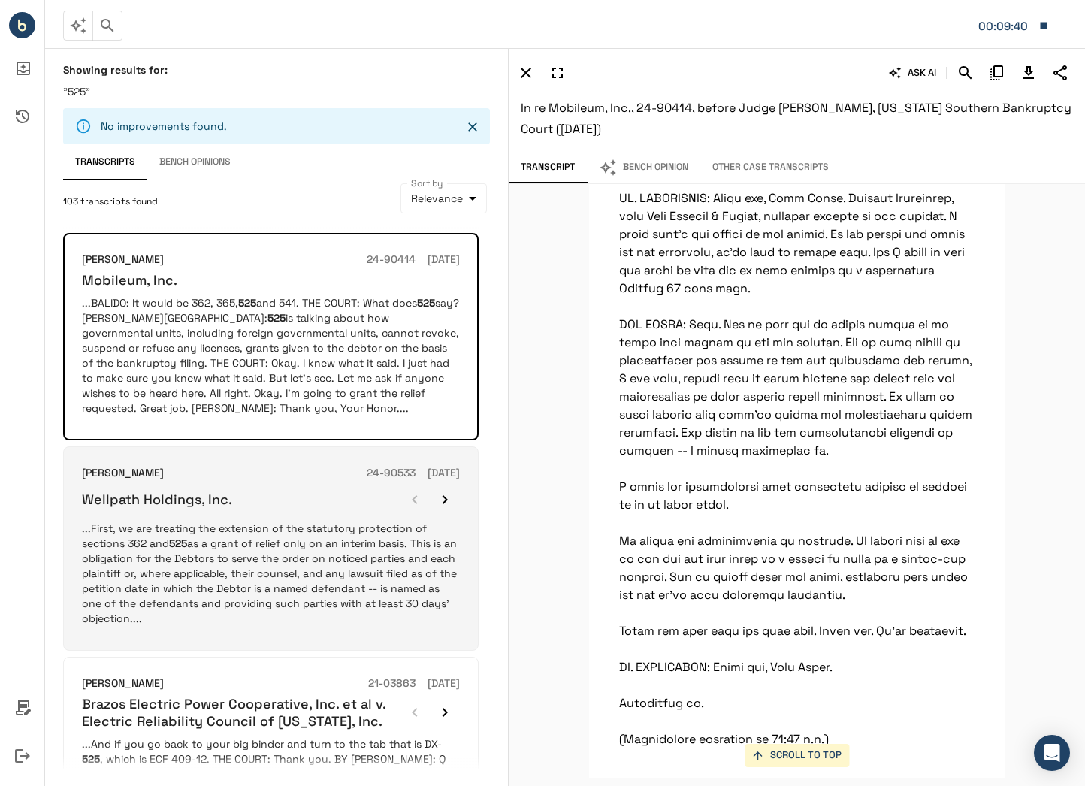
click at [312, 580] on p "...First, we are treating the extension of the statutory protection of sections…" at bounding box center [271, 573] width 378 height 105
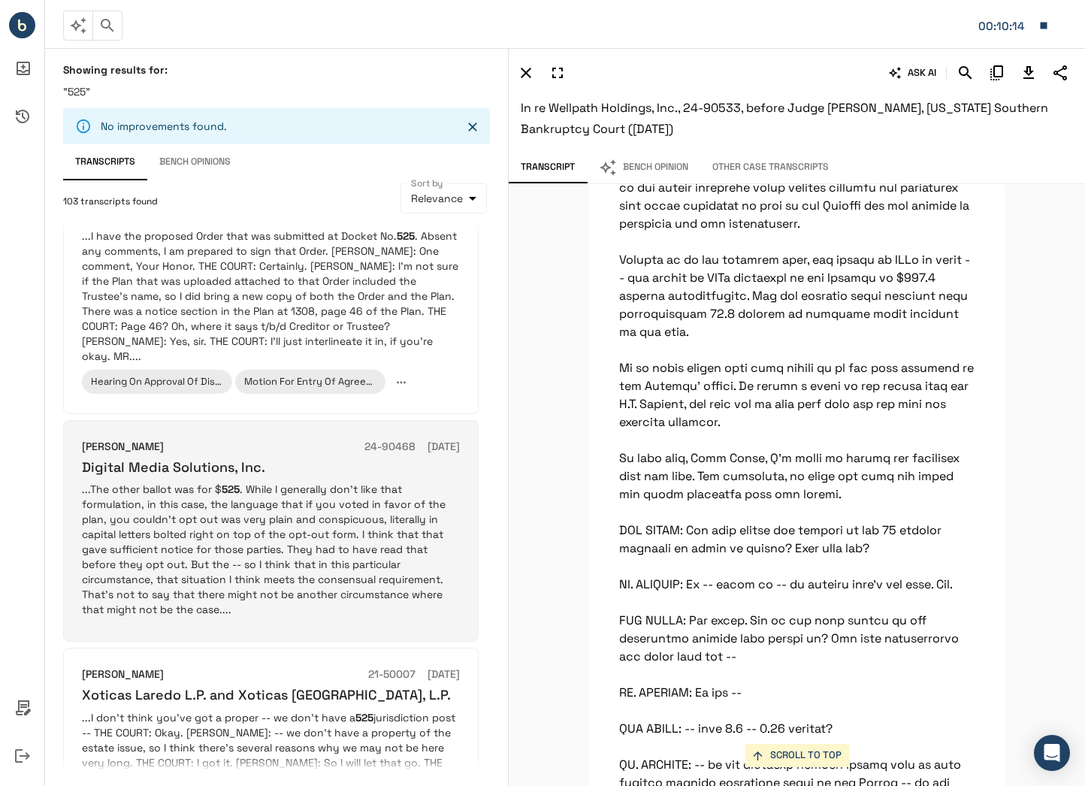
scroll to position [1861, 0]
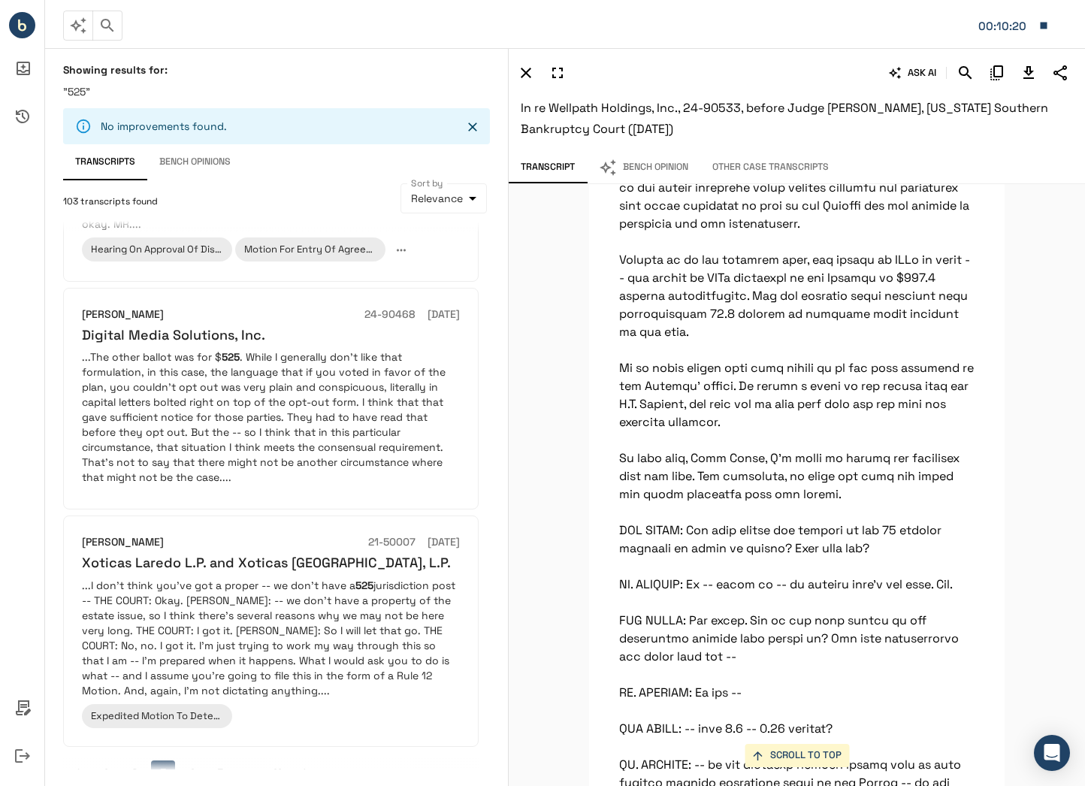
click at [189, 761] on button "4" at bounding box center [192, 773] width 24 height 24
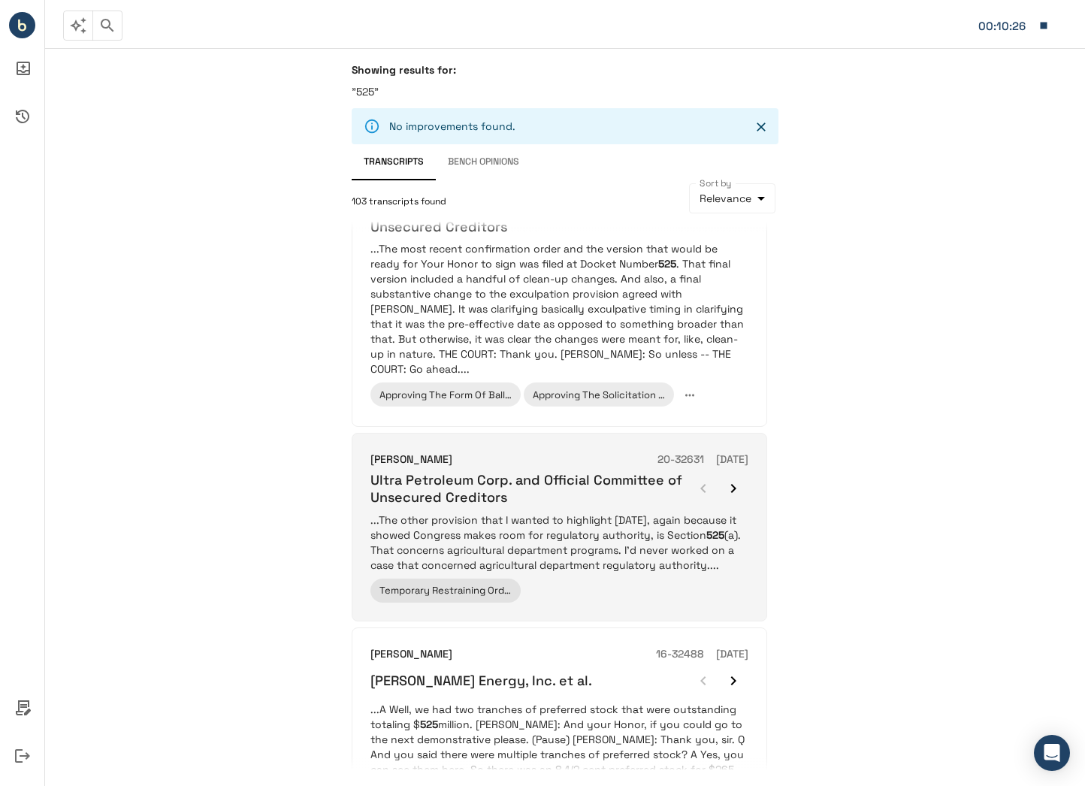
scroll to position [150, 0]
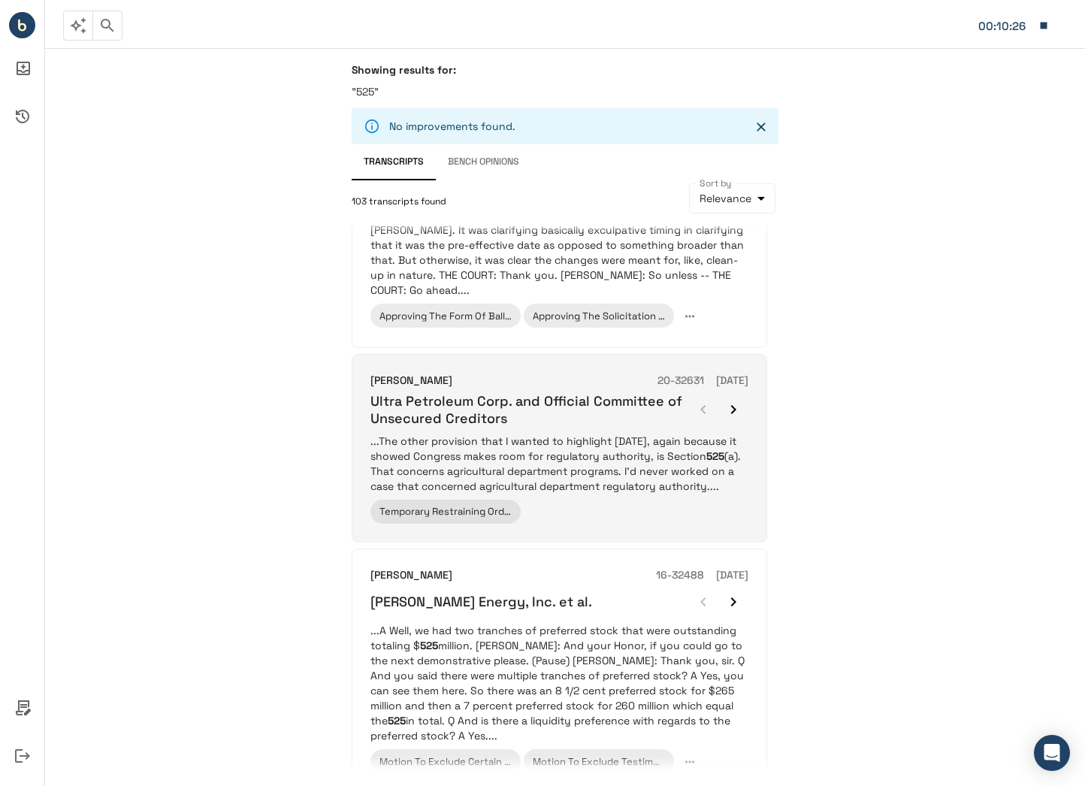
click at [571, 465] on p "...The other provision that I wanted to highlight [DATE], again because it show…" at bounding box center [560, 464] width 378 height 60
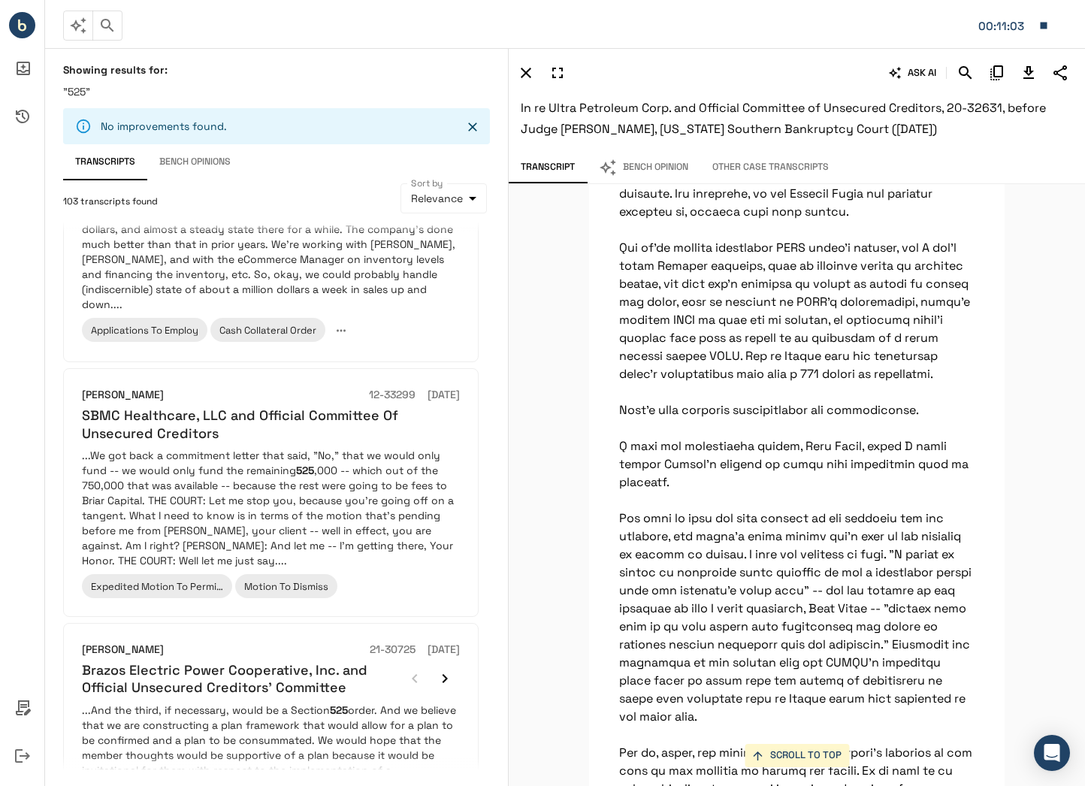
scroll to position [1881, 0]
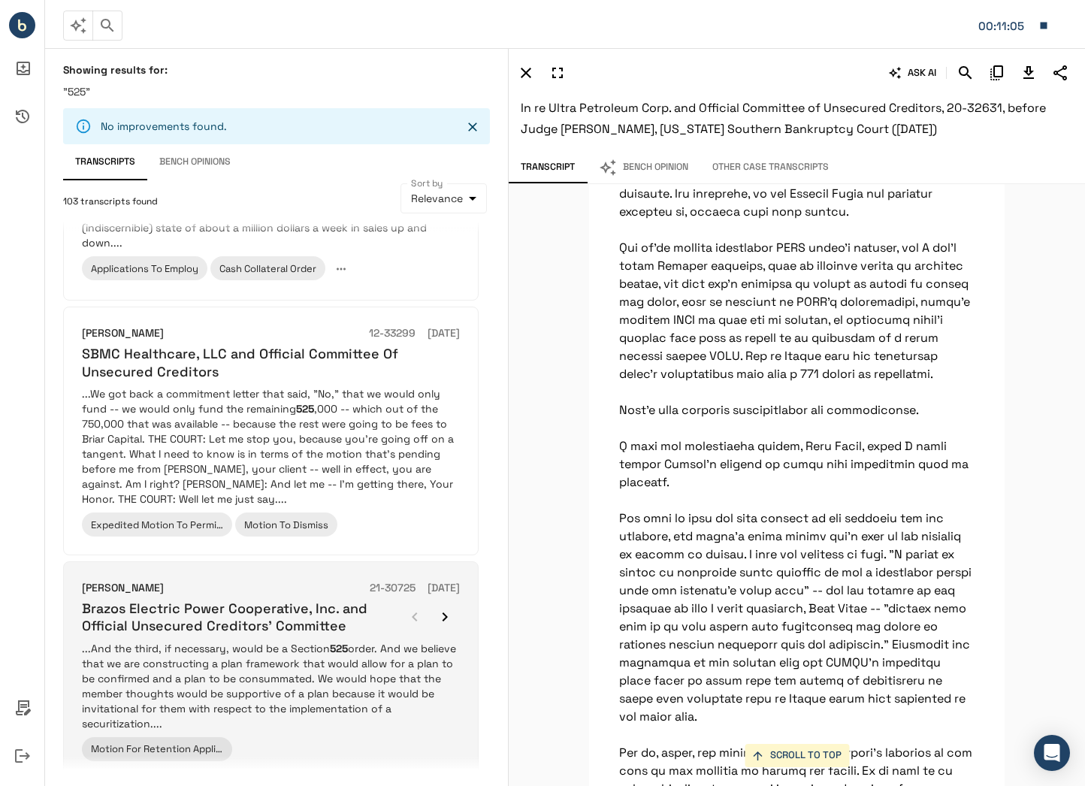
click at [283, 641] on p "...And the third, if necessary, would be a Section 525 order. And we believe th…" at bounding box center [271, 686] width 378 height 90
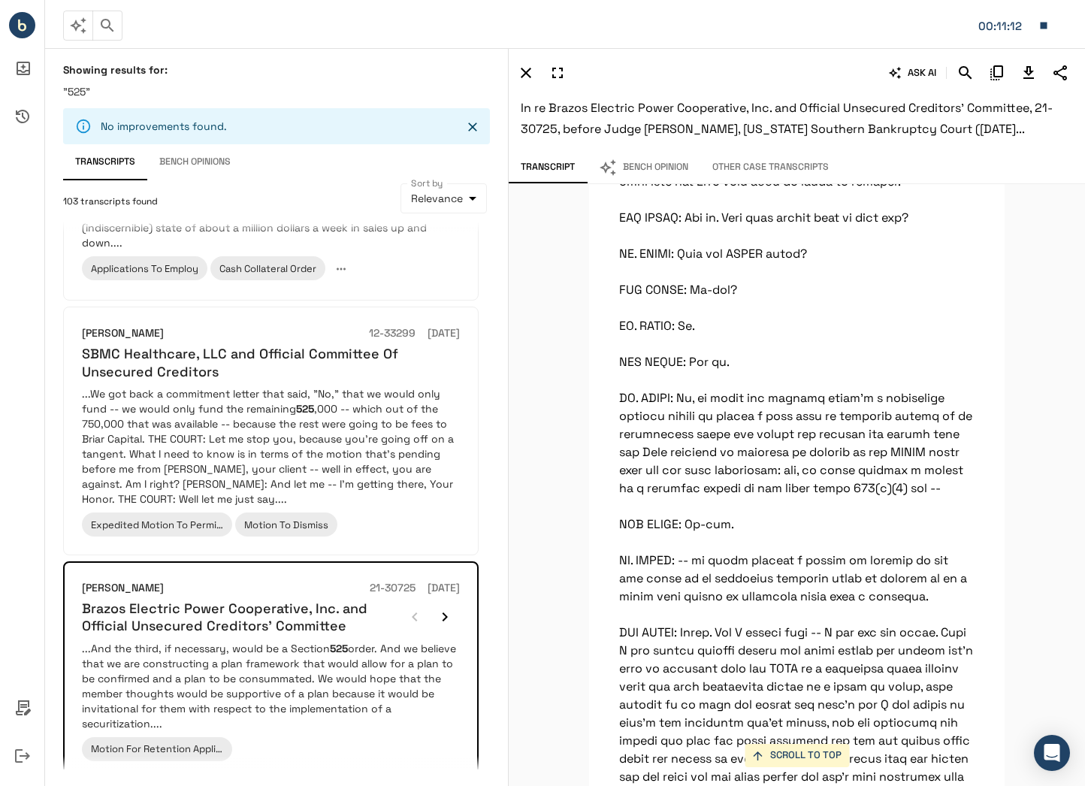
scroll to position [9746, 0]
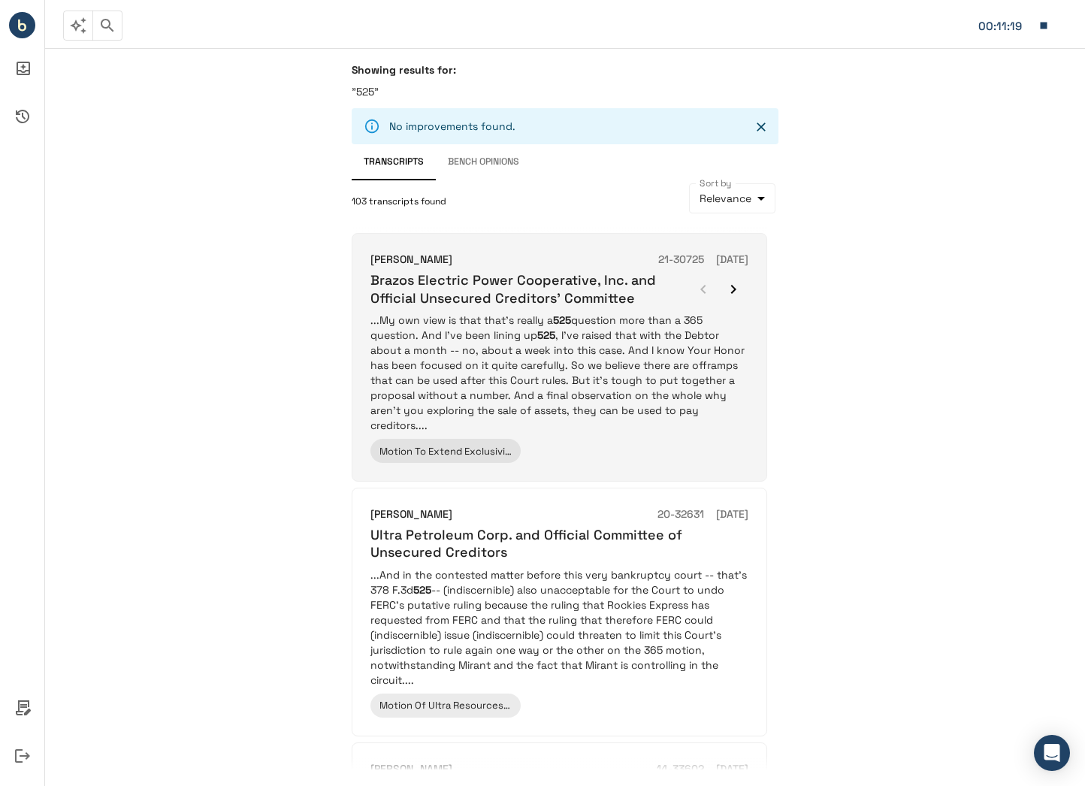
click at [633, 411] on p "...My own view is that that's really a 525 question more than a 365 question. A…" at bounding box center [560, 373] width 378 height 120
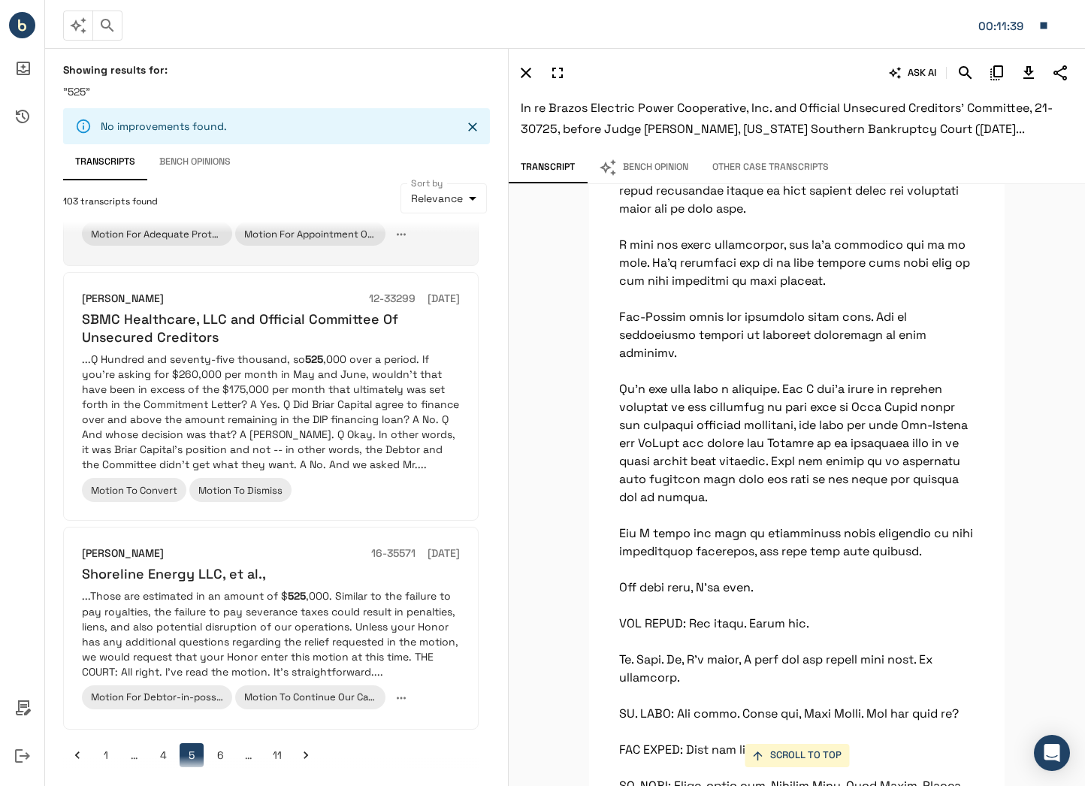
scroll to position [1877, 0]
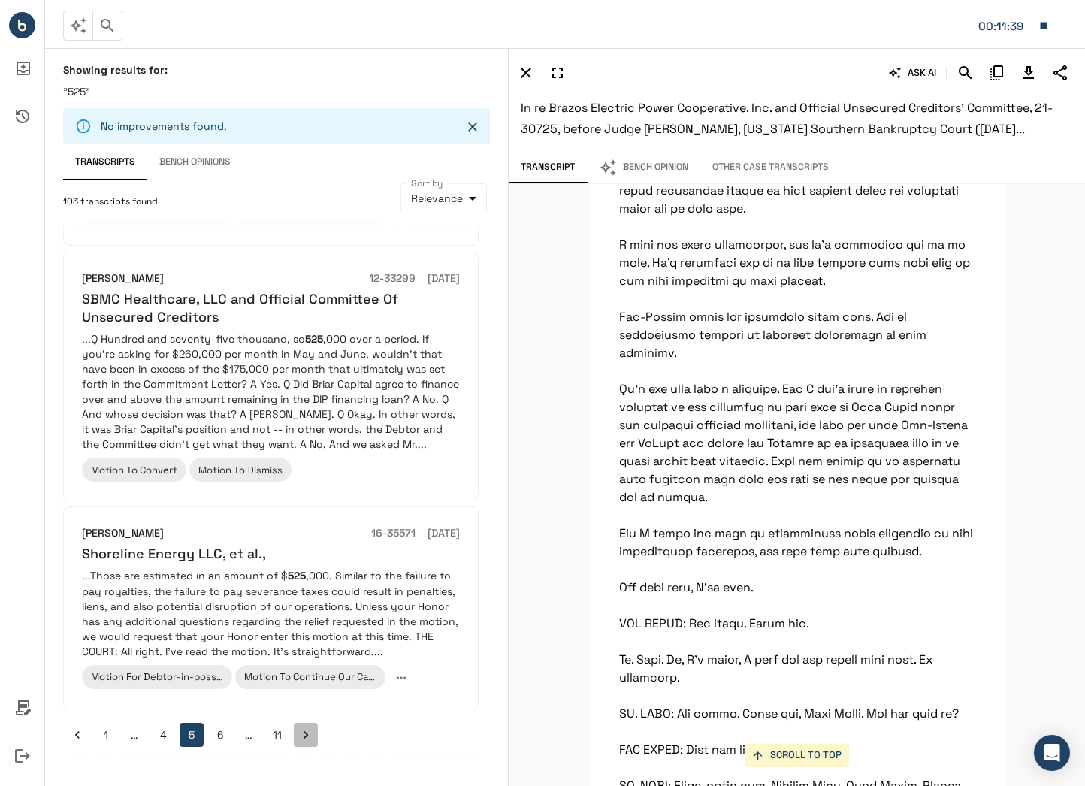
click at [307, 728] on icon "Go to next page" at bounding box center [305, 735] width 15 height 15
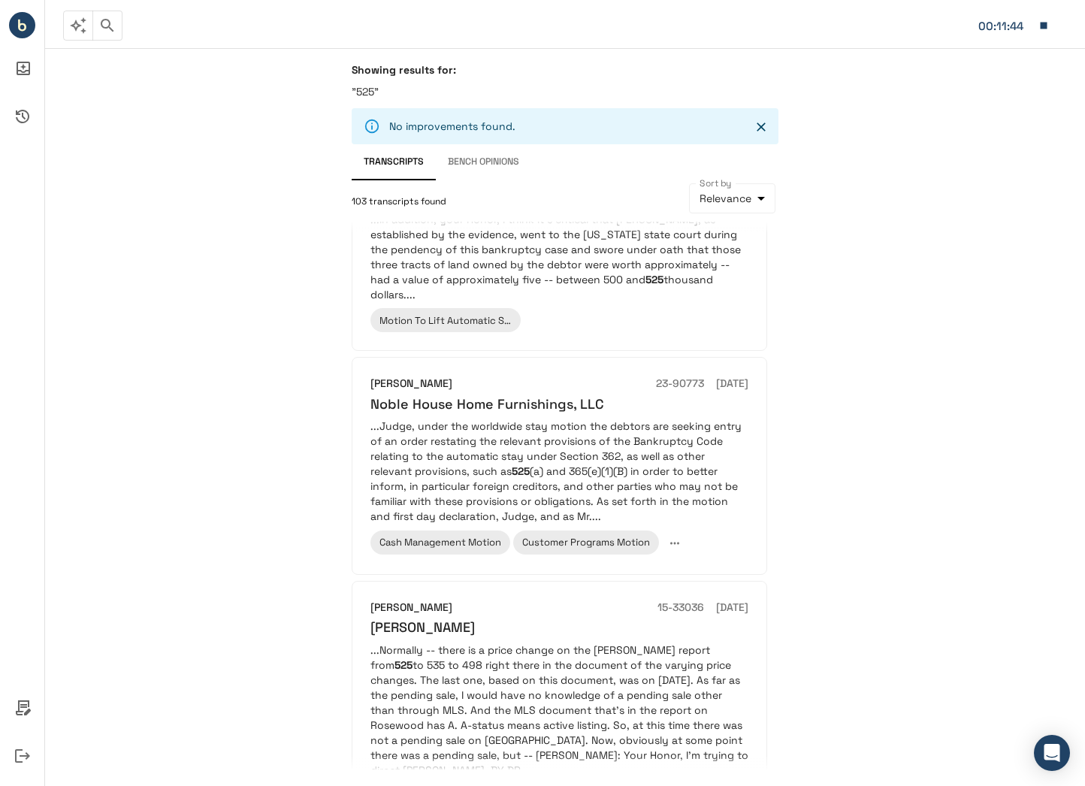
scroll to position [601, 0]
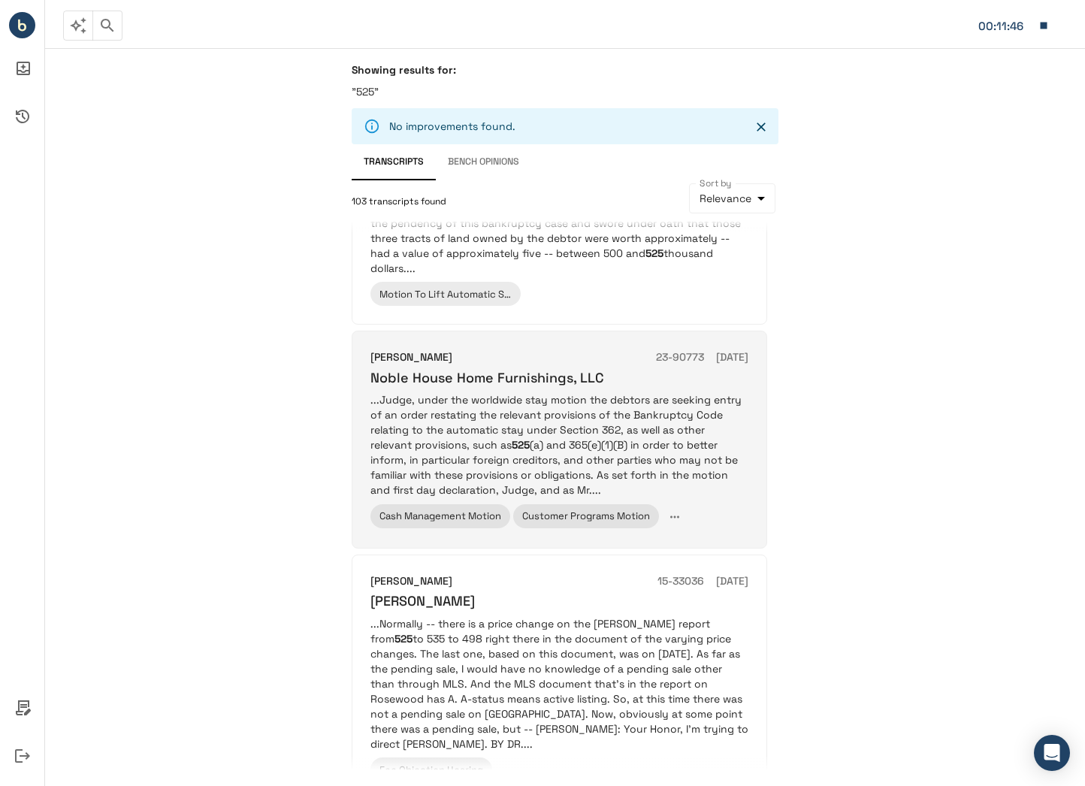
click at [472, 401] on p "...Judge, under the worldwide stay motion the debtors are seeking entry of an o…" at bounding box center [560, 444] width 378 height 105
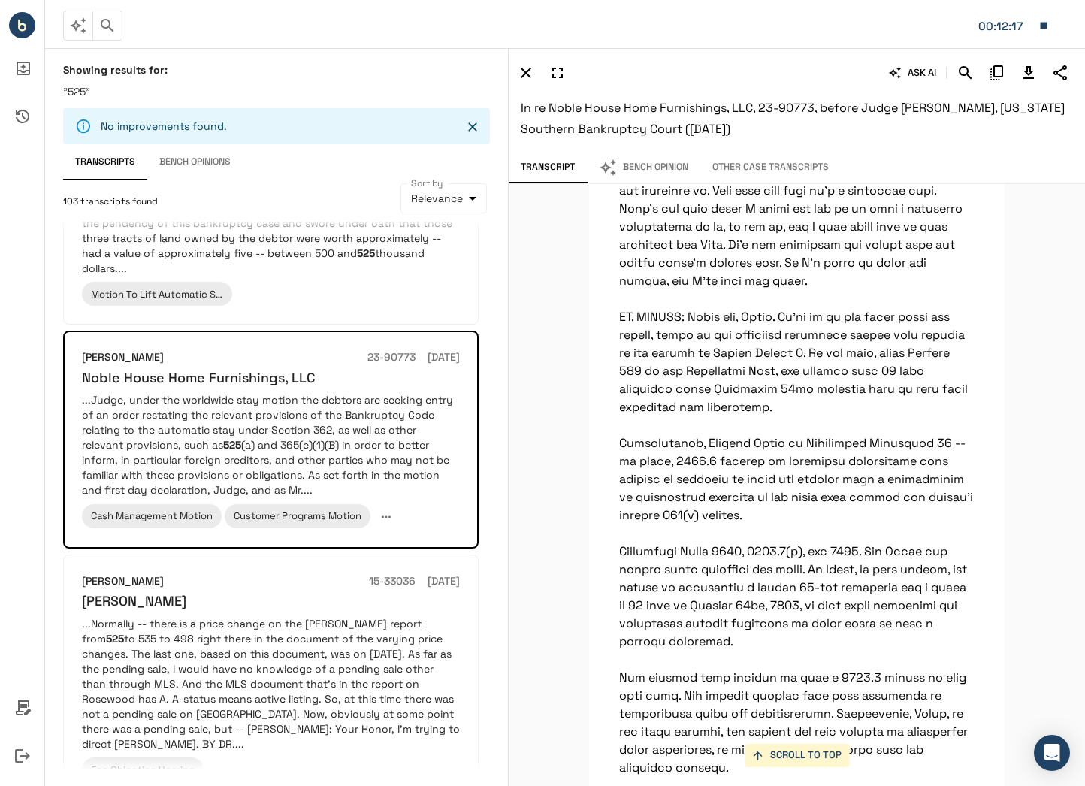
scroll to position [26960, 0]
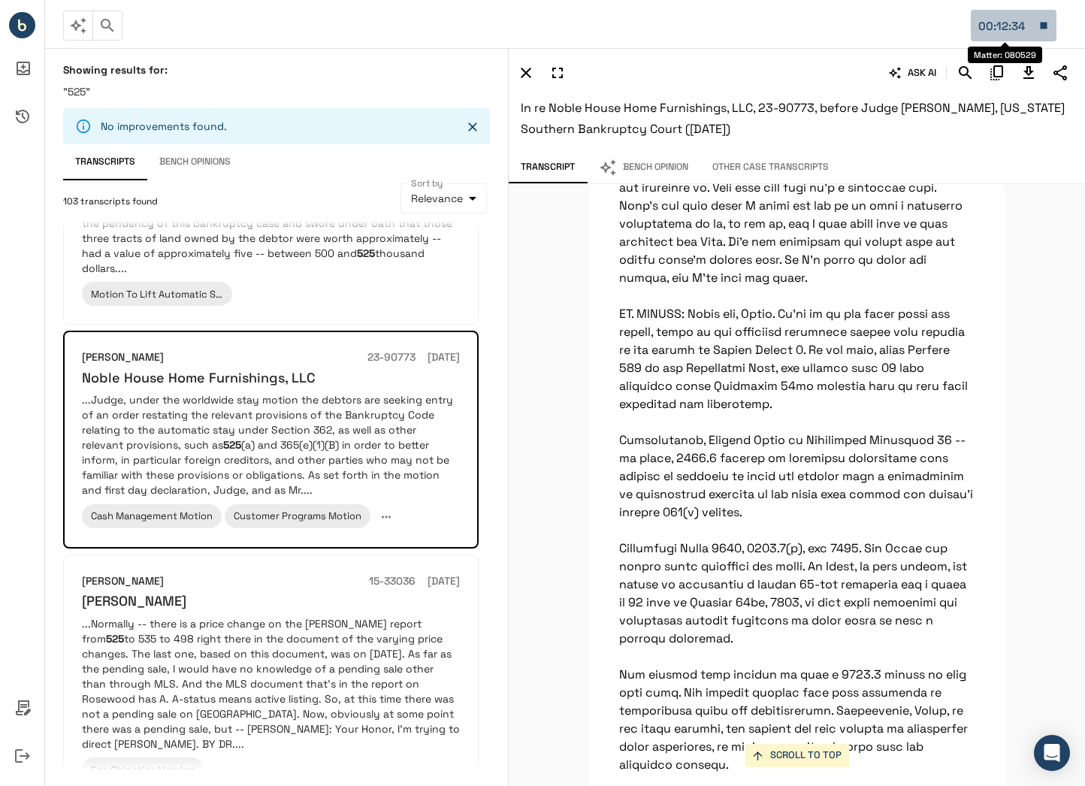
click at [1021, 28] on div "00:12:34" at bounding box center [1005, 27] width 53 height 20
